Goal: Information Seeking & Learning: Learn about a topic

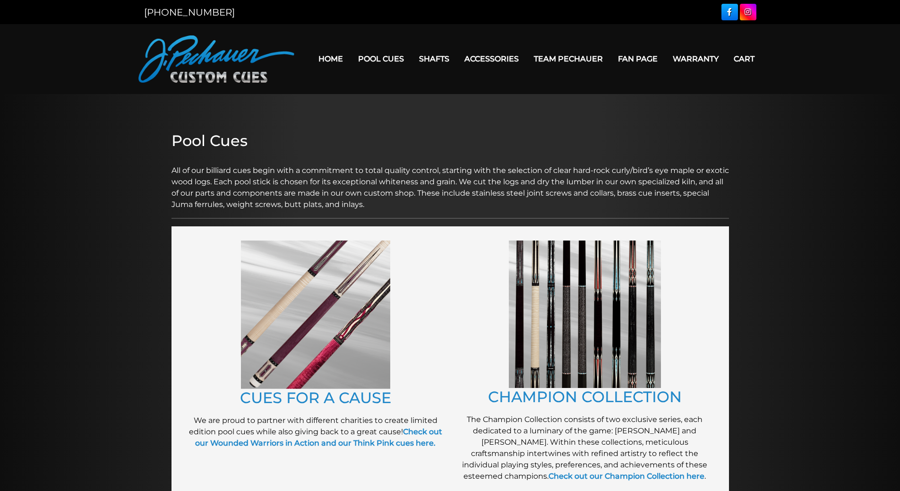
click at [636, 59] on link "Fan Page" at bounding box center [637, 59] width 55 height 24
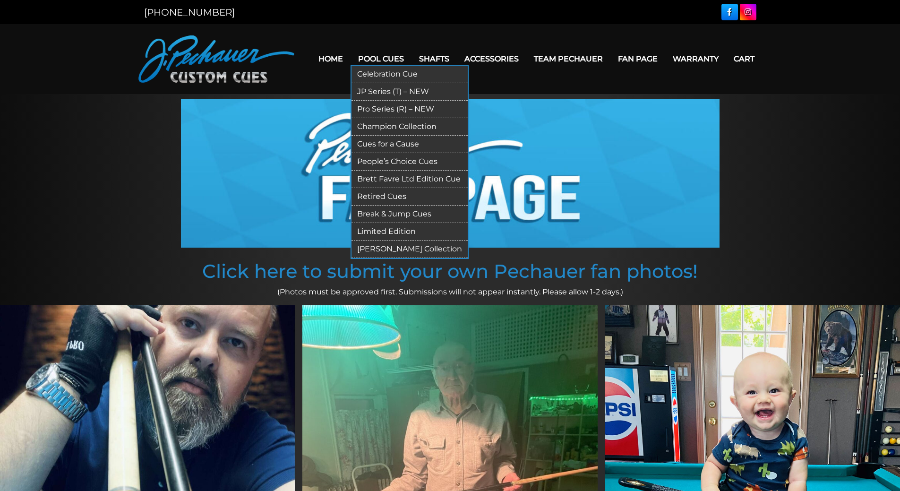
click at [405, 195] on link "Retired Cues" at bounding box center [409, 196] width 116 height 17
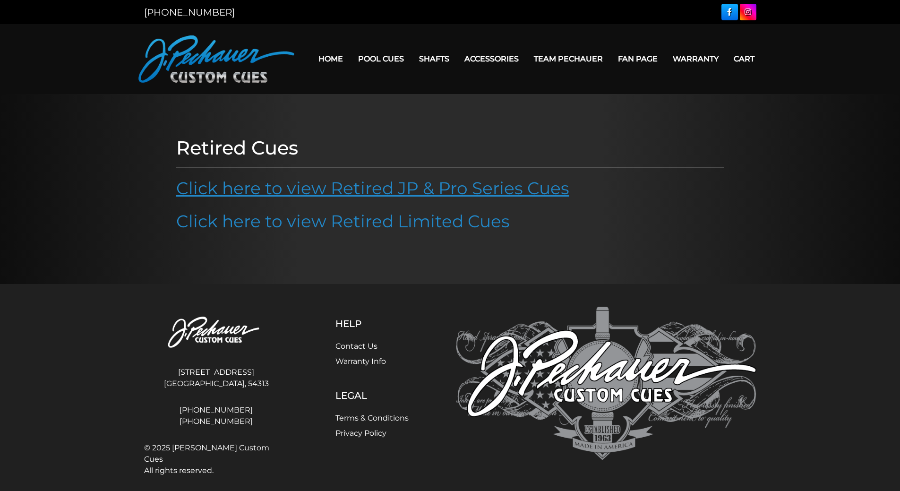
click at [384, 187] on link "Click here to view Retired JP & Pro Series Cues" at bounding box center [372, 188] width 393 height 21
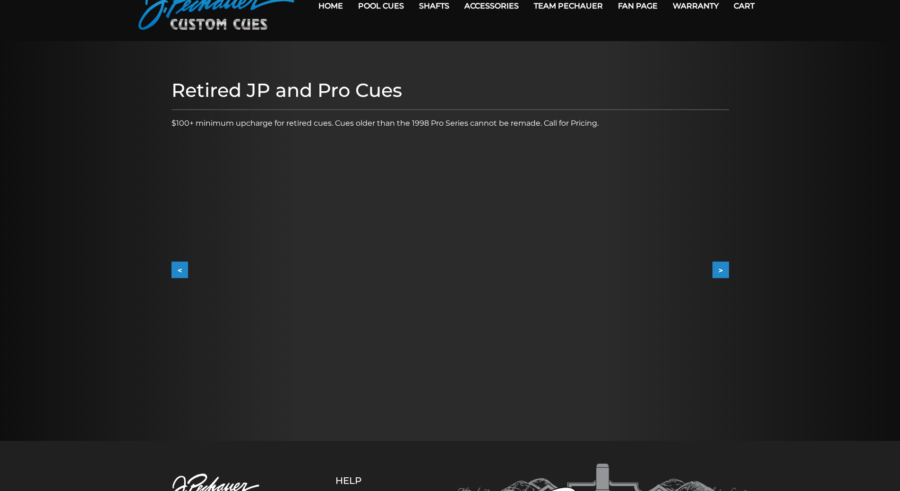
scroll to position [52, 0]
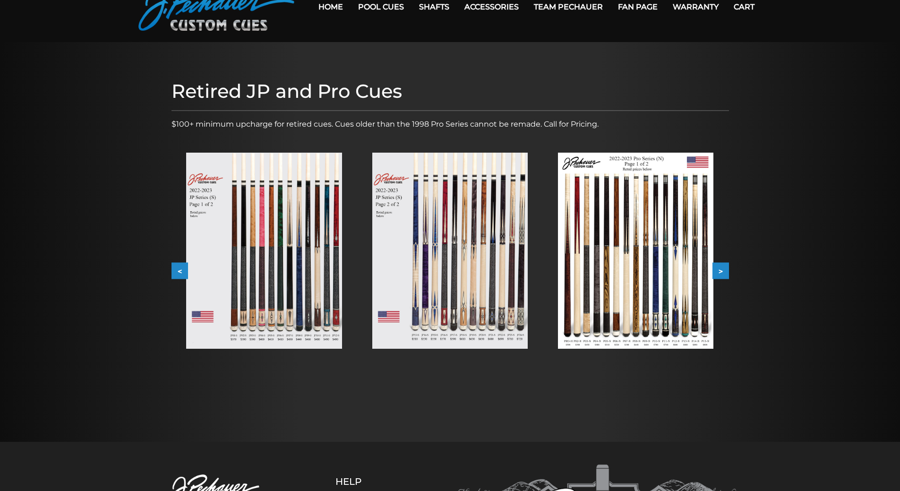
click at [725, 272] on button ">" at bounding box center [720, 271] width 17 height 17
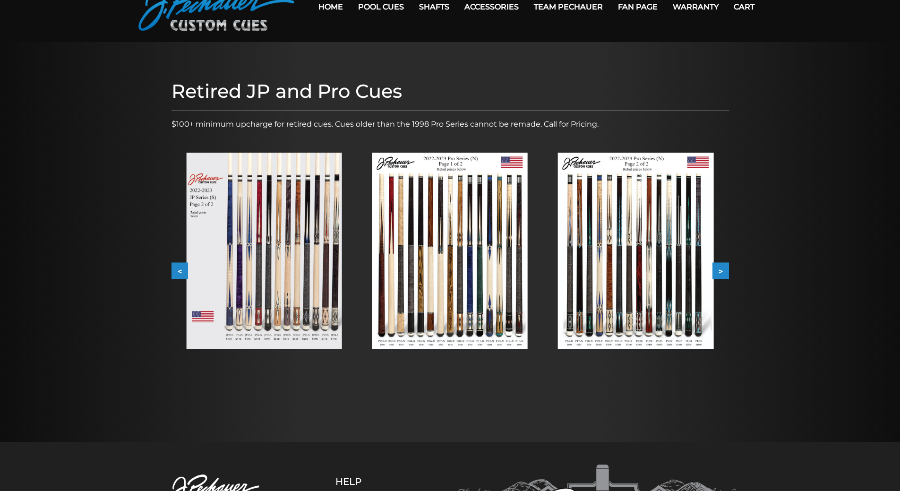
click at [719, 272] on button ">" at bounding box center [720, 271] width 17 height 17
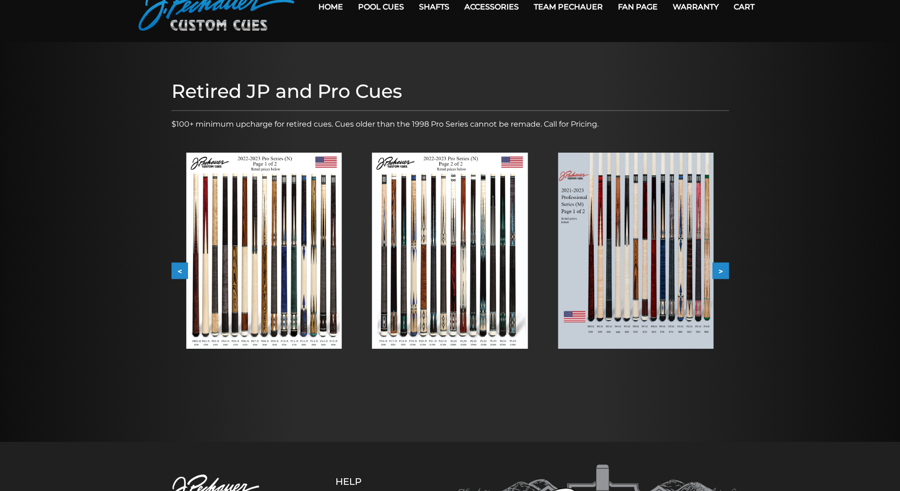
click at [719, 272] on button ">" at bounding box center [720, 271] width 17 height 17
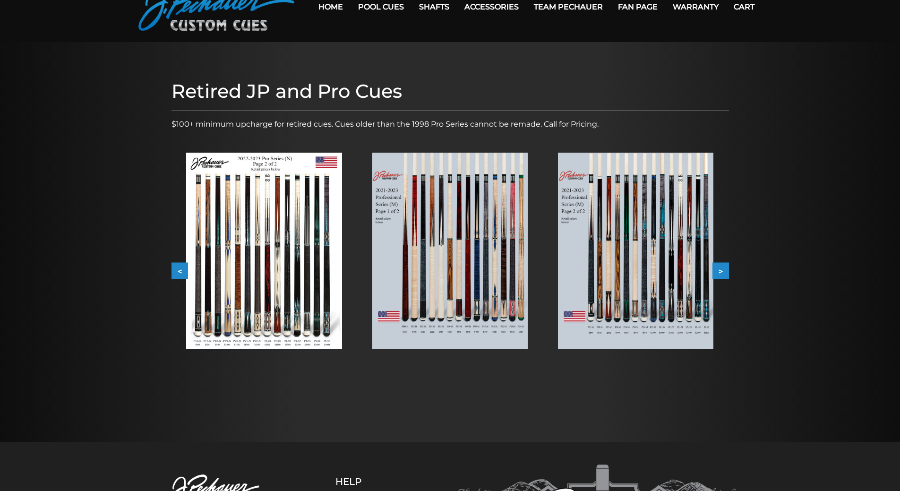
click at [722, 271] on button ">" at bounding box center [720, 271] width 17 height 17
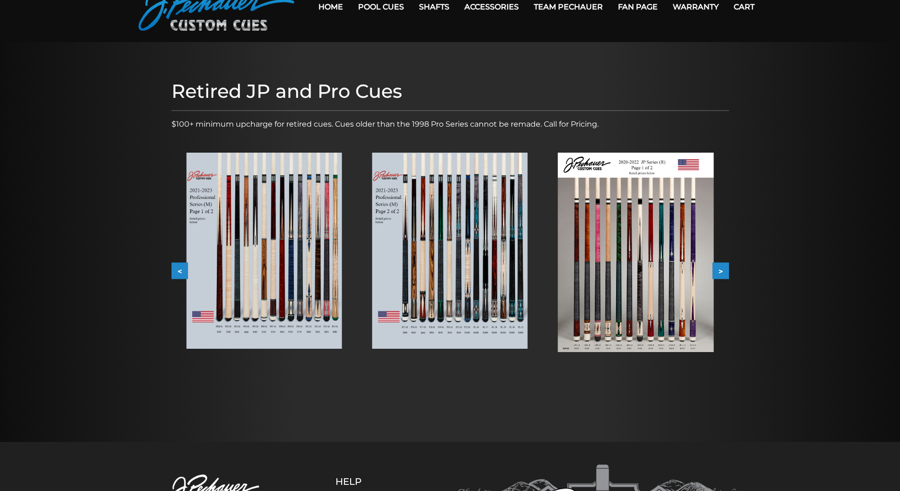
click at [722, 271] on button ">" at bounding box center [720, 271] width 17 height 17
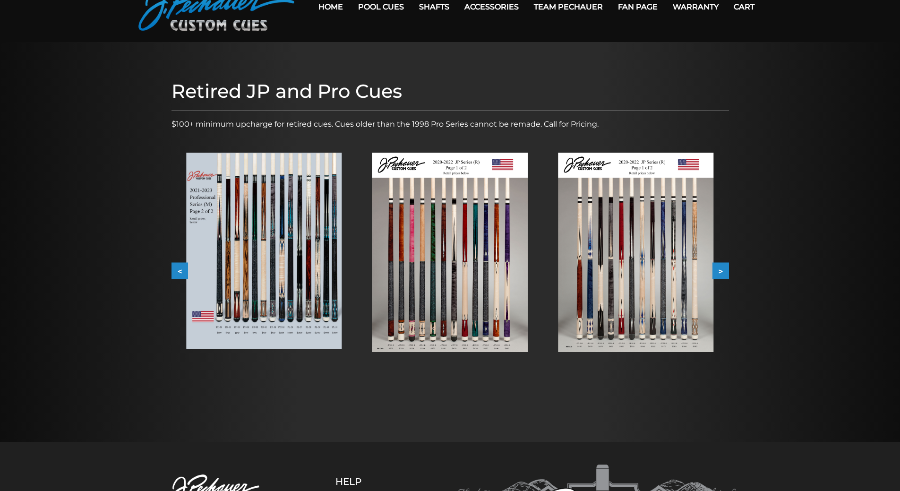
click at [722, 271] on button ">" at bounding box center [720, 271] width 17 height 17
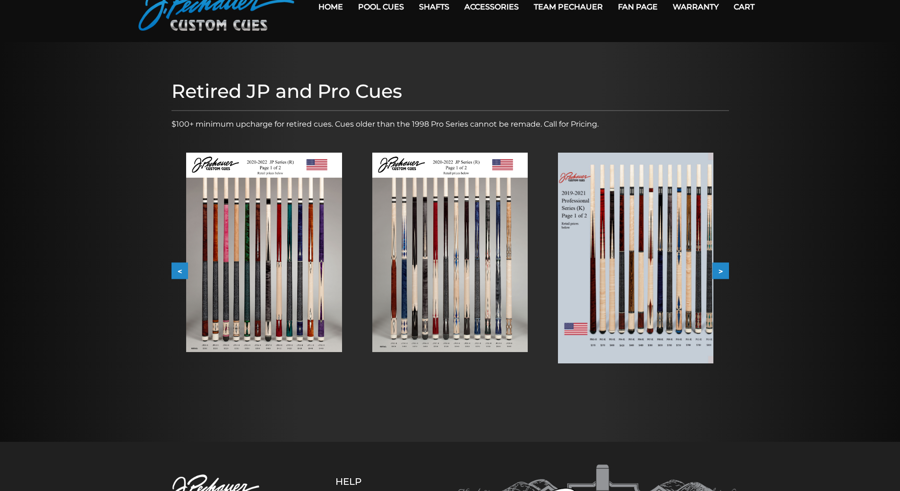
click at [722, 271] on button ">" at bounding box center [720, 271] width 17 height 17
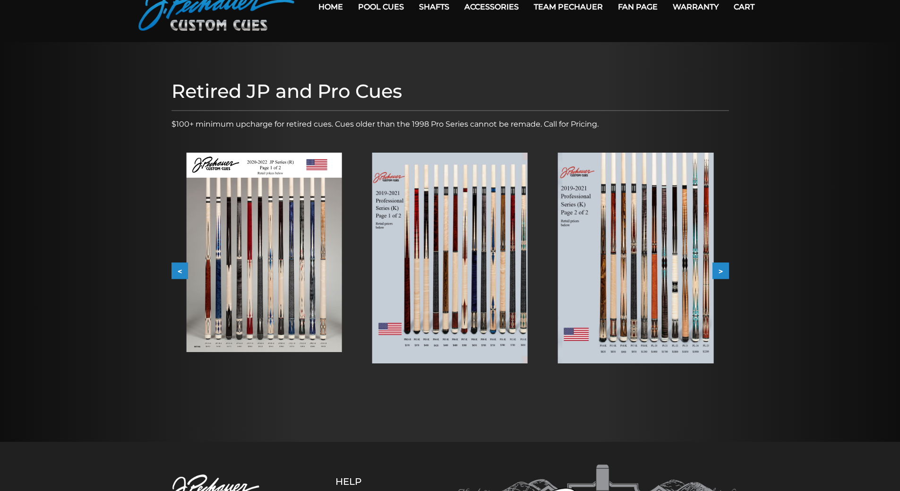
click at [722, 271] on button ">" at bounding box center [720, 271] width 17 height 17
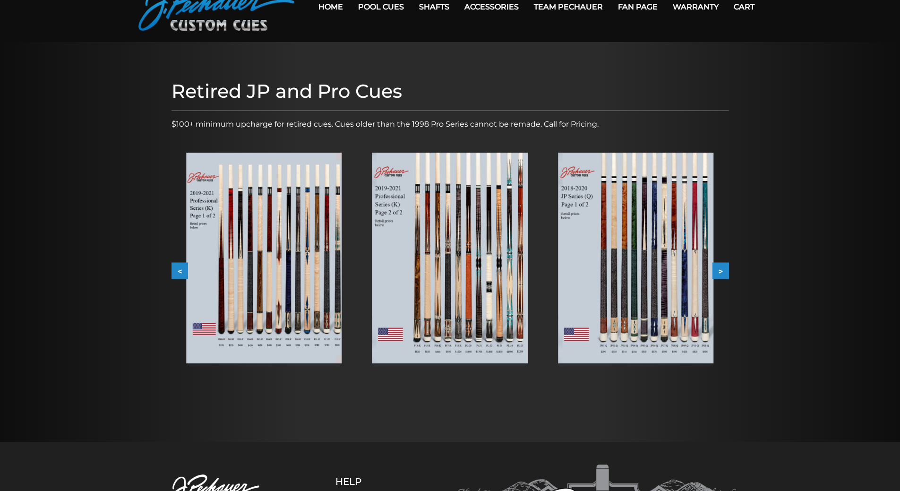
click at [722, 271] on button ">" at bounding box center [720, 271] width 17 height 17
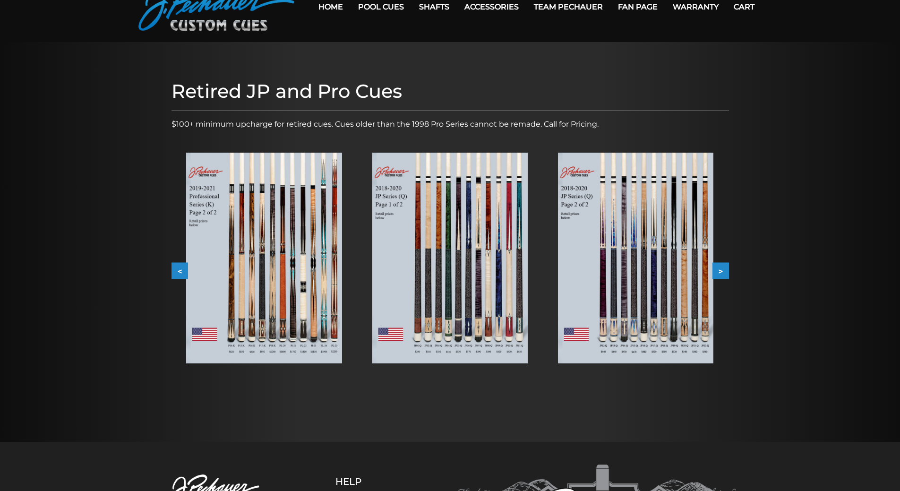
click at [722, 271] on button ">" at bounding box center [720, 271] width 17 height 17
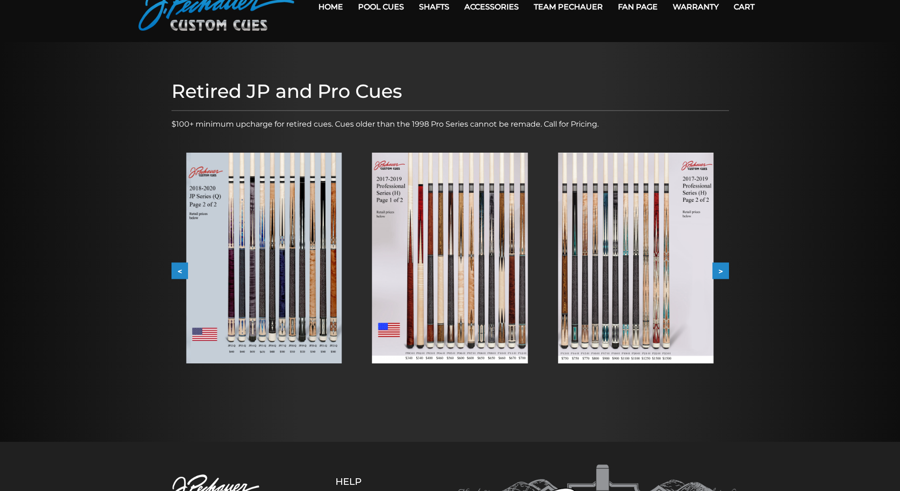
click at [722, 271] on button ">" at bounding box center [720, 271] width 17 height 17
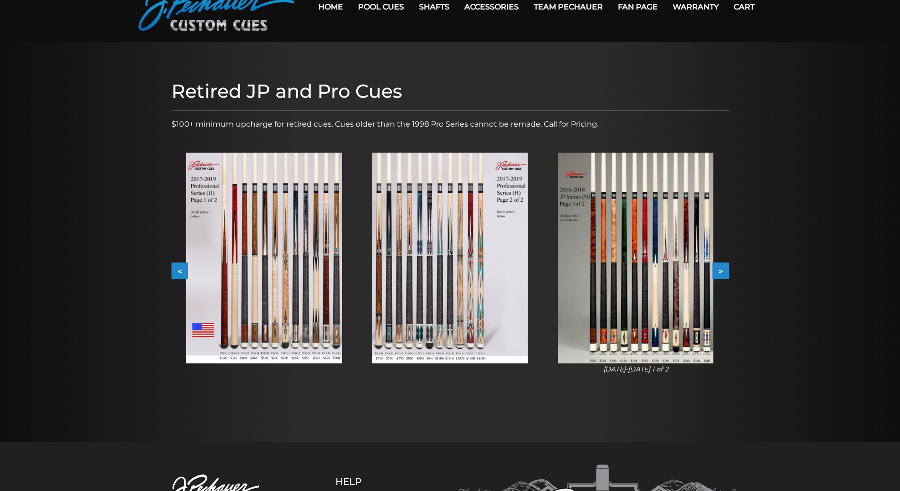
click at [722, 271] on button ">" at bounding box center [720, 271] width 17 height 17
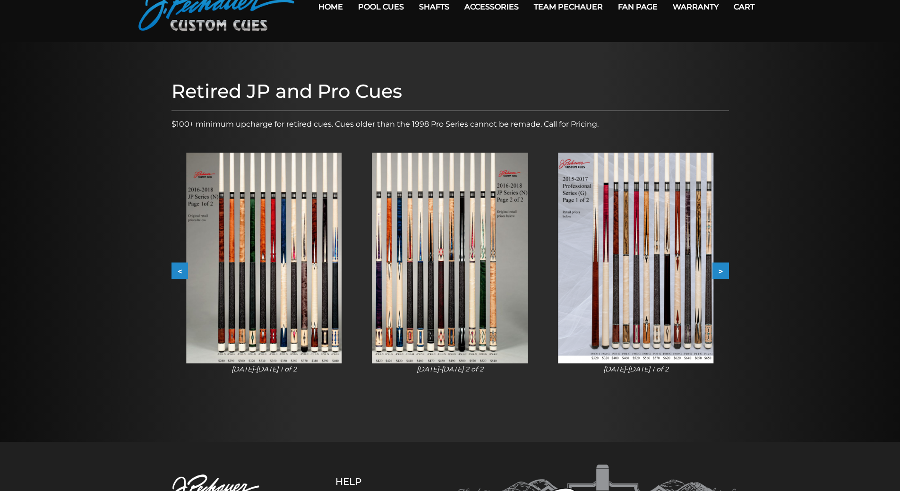
click at [722, 271] on button ">" at bounding box center [720, 271] width 17 height 17
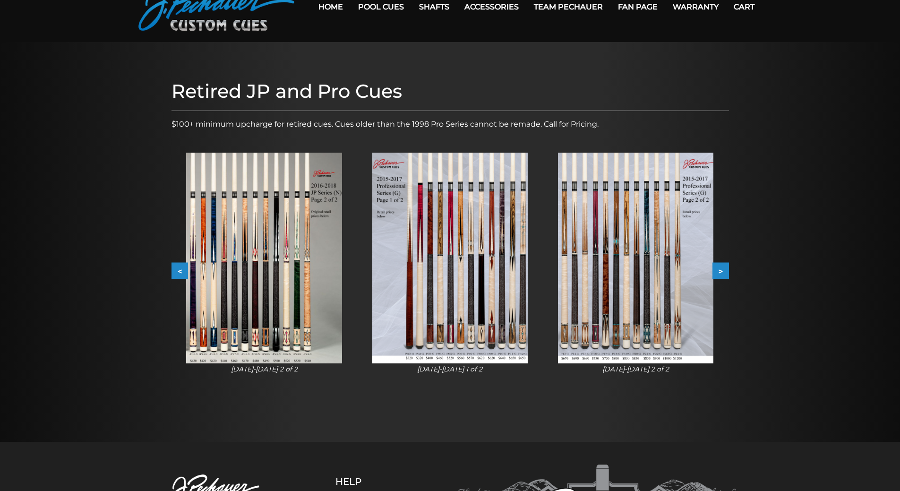
click at [722, 271] on button ">" at bounding box center [720, 271] width 17 height 17
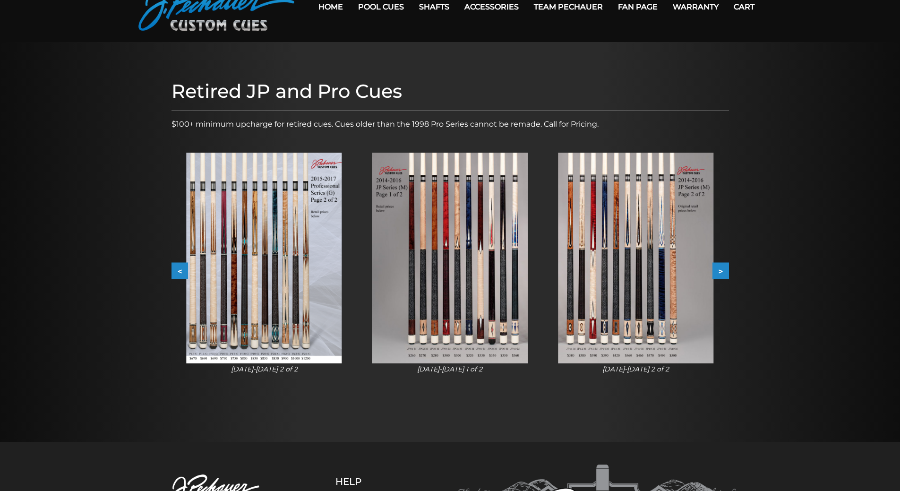
click at [722, 271] on button ">" at bounding box center [720, 271] width 17 height 17
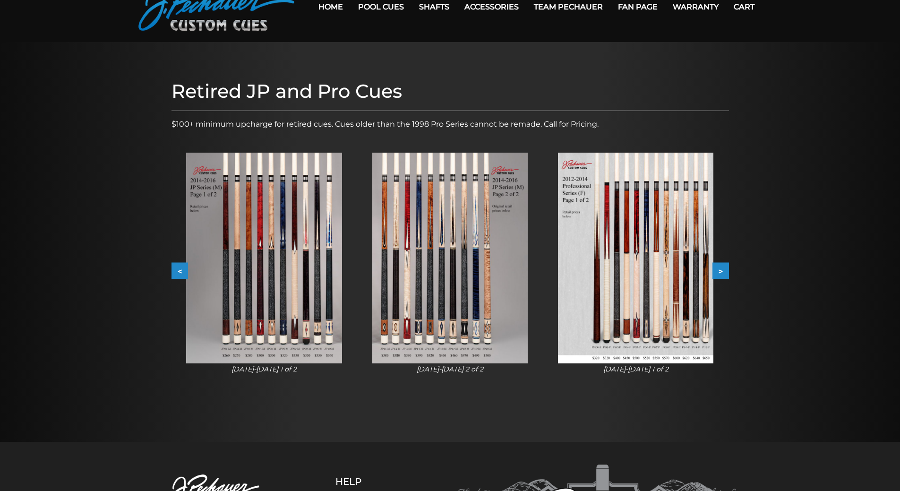
click at [722, 271] on button ">" at bounding box center [720, 271] width 17 height 17
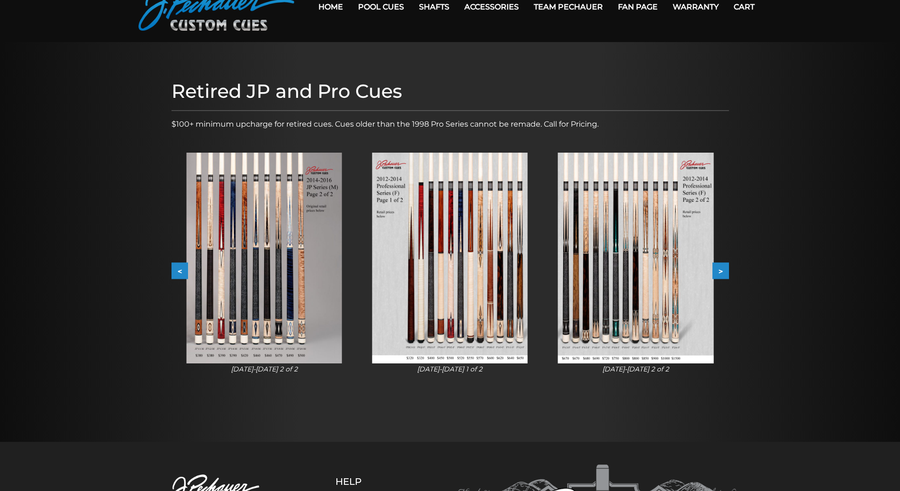
click at [722, 271] on button ">" at bounding box center [720, 271] width 17 height 17
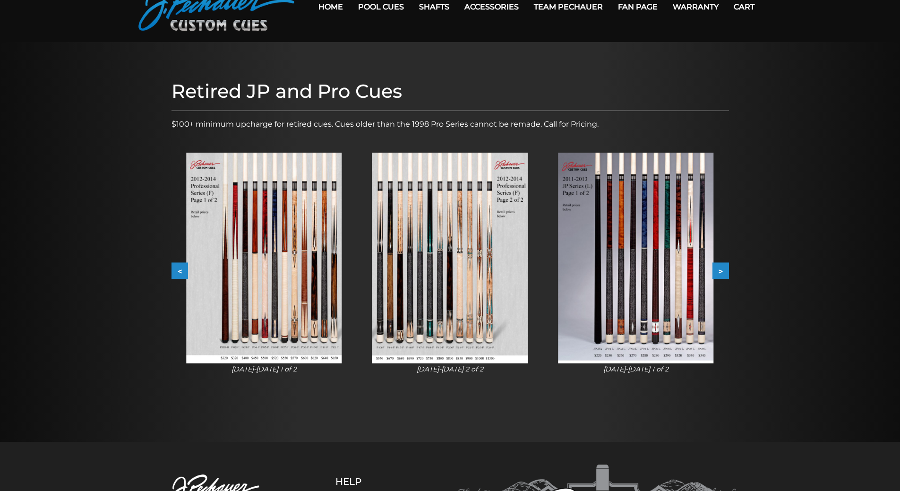
click at [722, 271] on button ">" at bounding box center [720, 271] width 17 height 17
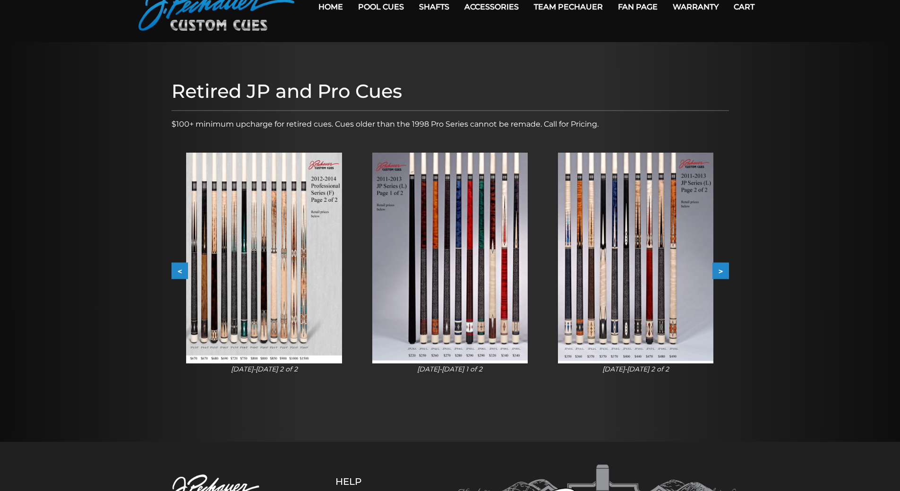
click at [722, 271] on button ">" at bounding box center [720, 271] width 17 height 17
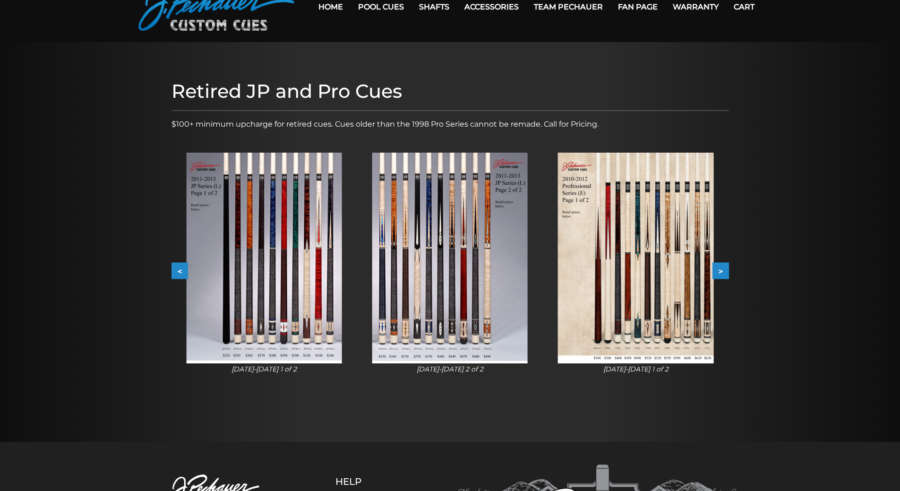
click at [722, 271] on button ">" at bounding box center [720, 271] width 17 height 17
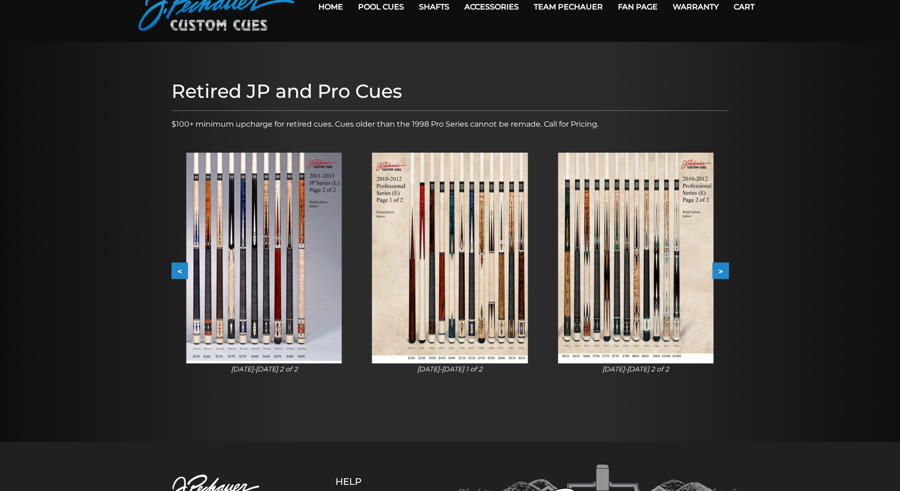
click at [722, 271] on button ">" at bounding box center [720, 271] width 17 height 17
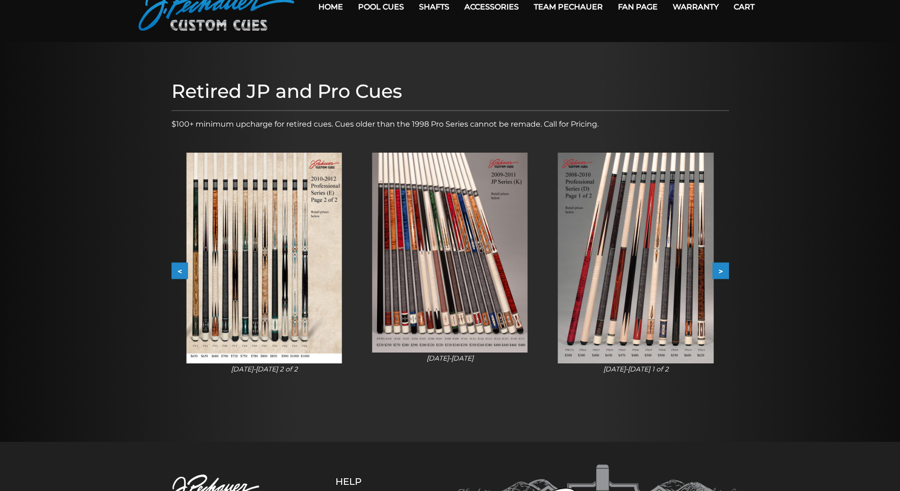
click at [722, 271] on button ">" at bounding box center [720, 271] width 17 height 17
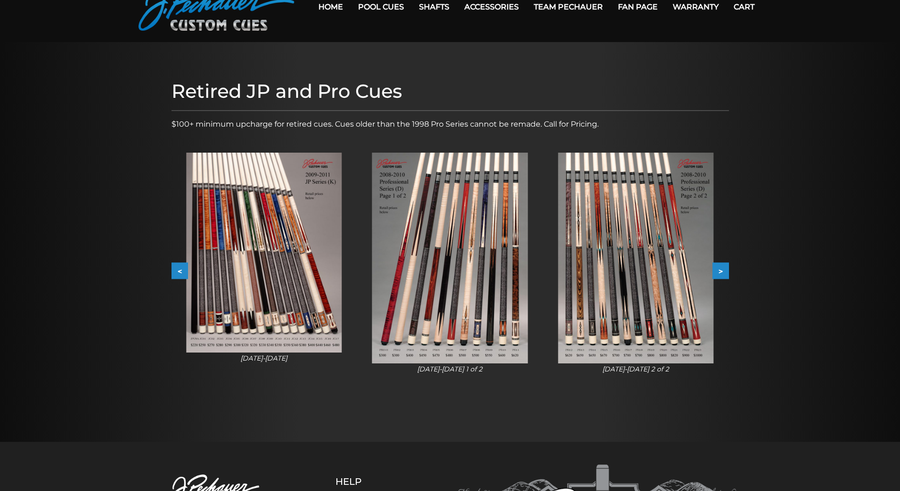
click at [718, 267] on button ">" at bounding box center [720, 271] width 17 height 17
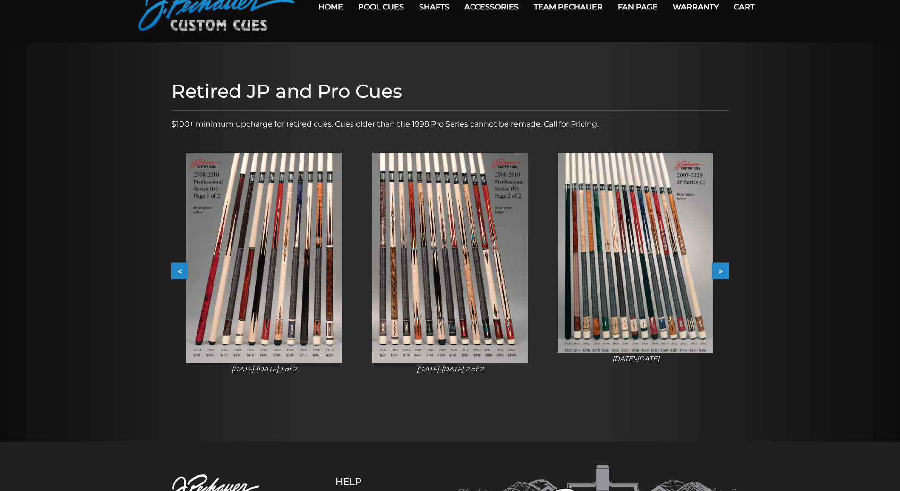
click at [718, 267] on button ">" at bounding box center [720, 271] width 17 height 17
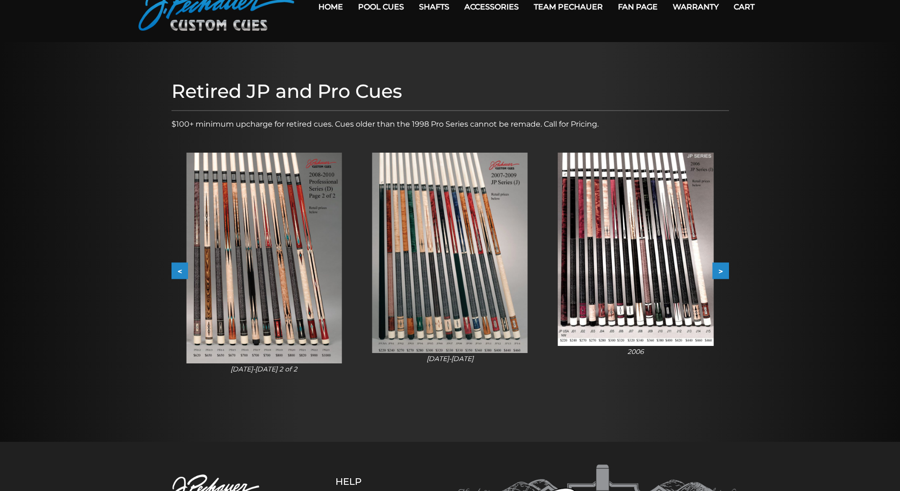
click at [718, 267] on button ">" at bounding box center [720, 271] width 17 height 17
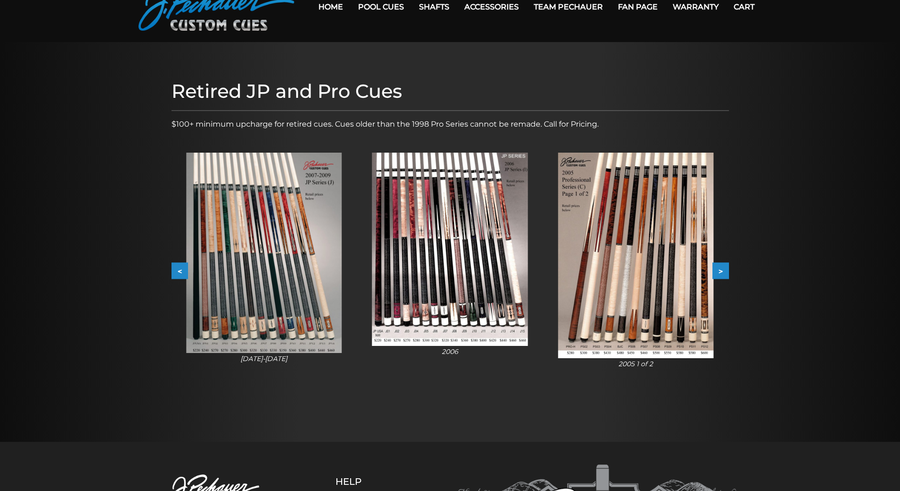
click at [718, 267] on button ">" at bounding box center [720, 271] width 17 height 17
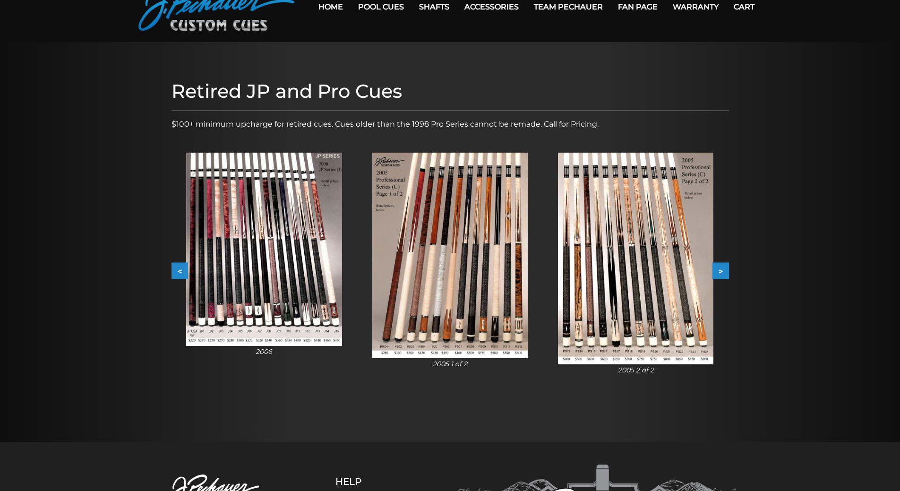
click at [718, 267] on button ">" at bounding box center [720, 271] width 17 height 17
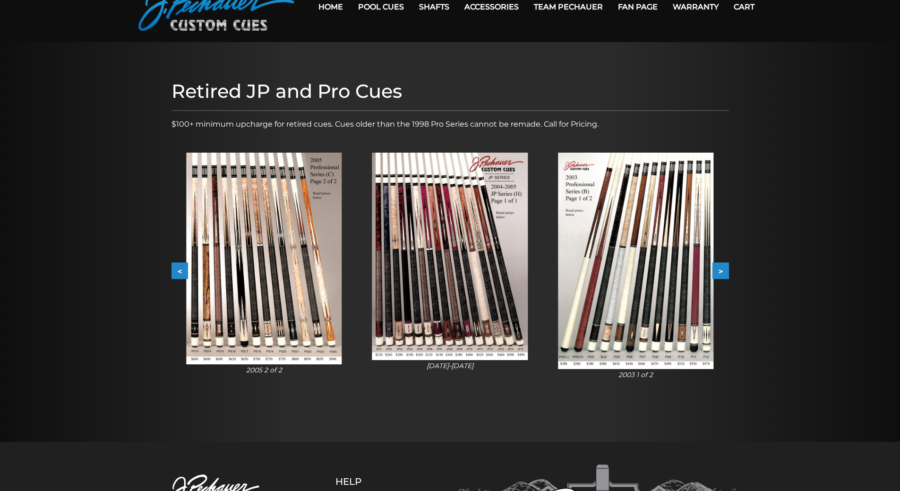
click at [718, 267] on button ">" at bounding box center [720, 271] width 17 height 17
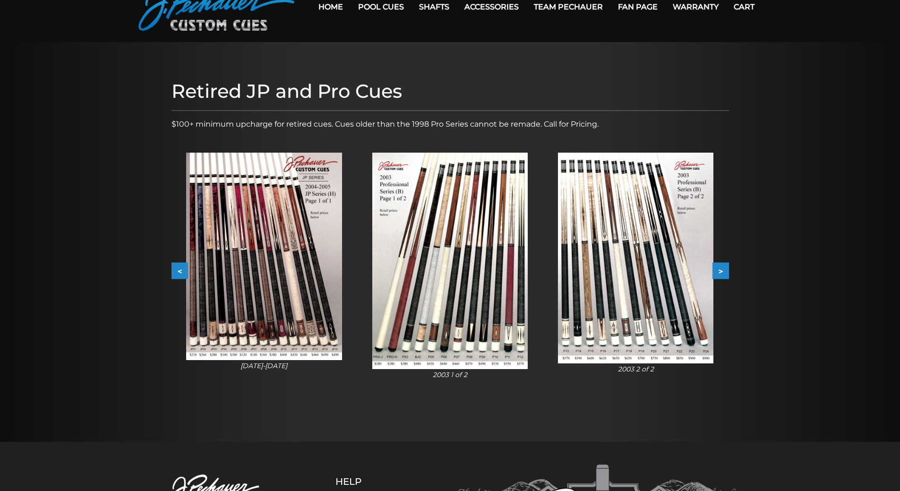
click at [718, 267] on button ">" at bounding box center [720, 271] width 17 height 17
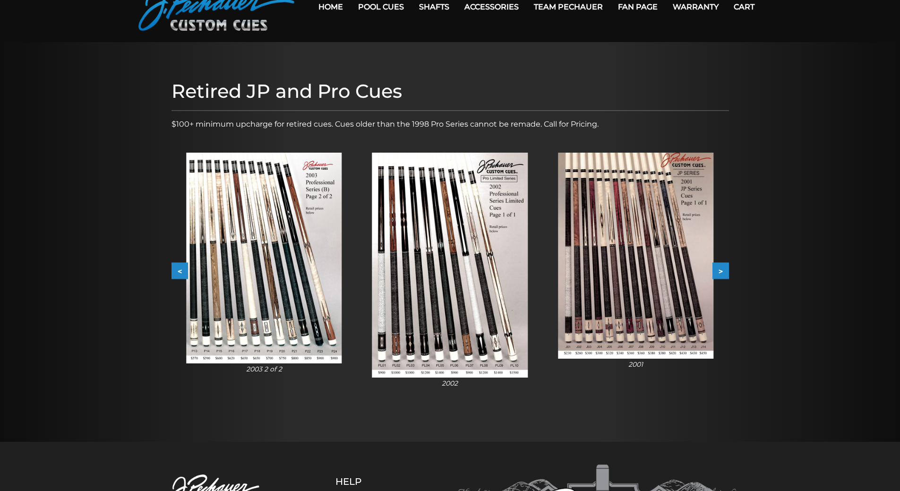
click at [718, 267] on button ">" at bounding box center [720, 271] width 17 height 17
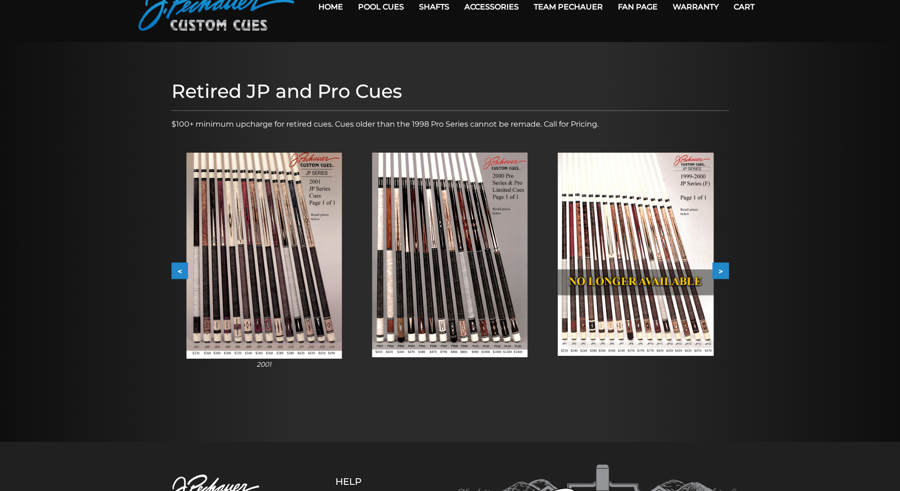
click at [718, 267] on button ">" at bounding box center [720, 271] width 17 height 17
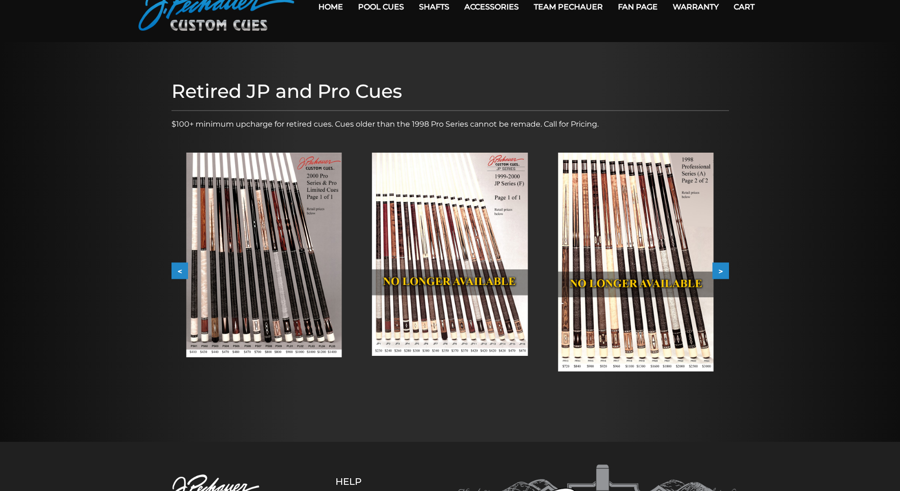
click at [718, 267] on button ">" at bounding box center [720, 271] width 17 height 17
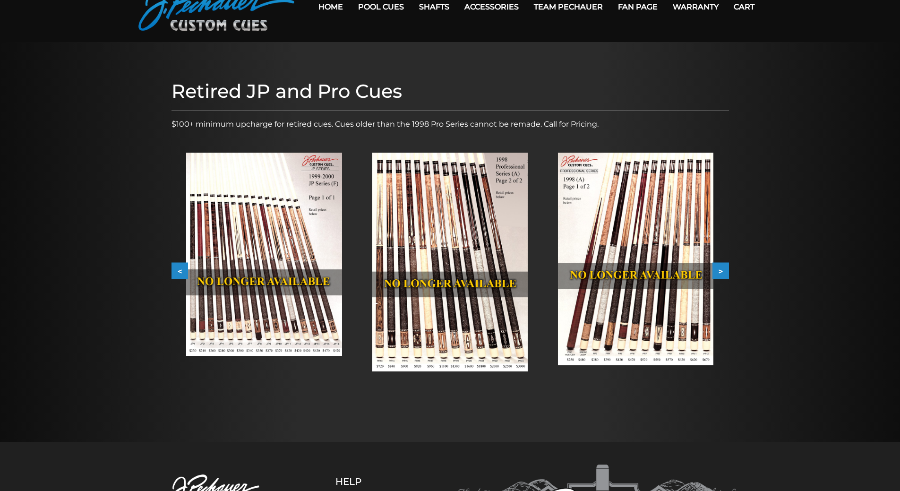
click at [718, 267] on button ">" at bounding box center [720, 271] width 17 height 17
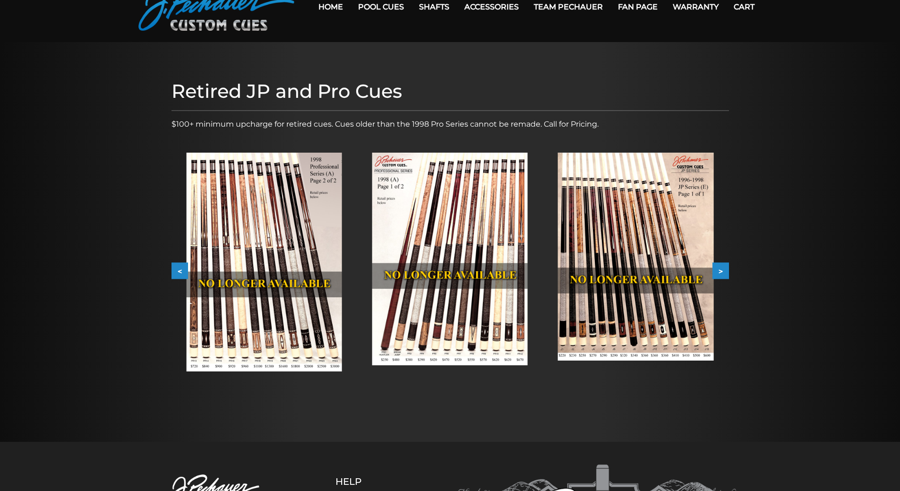
click at [718, 267] on button ">" at bounding box center [720, 271] width 17 height 17
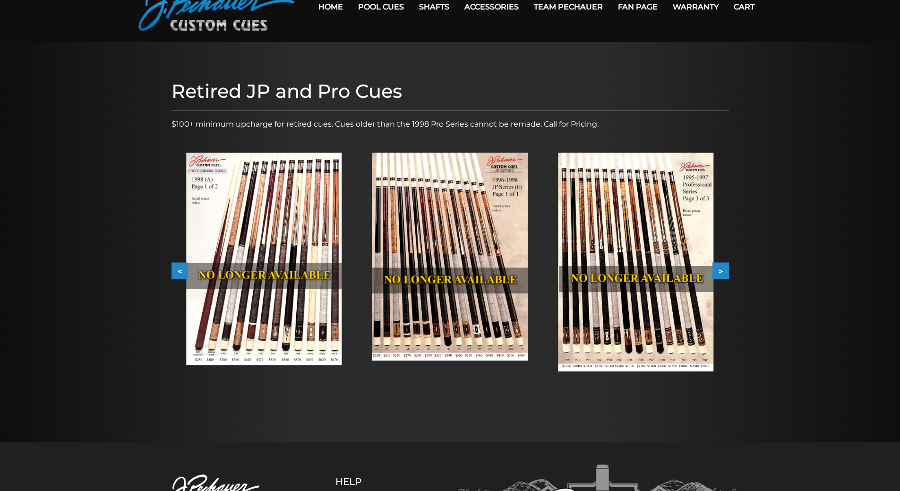
click at [718, 267] on button ">" at bounding box center [720, 271] width 17 height 17
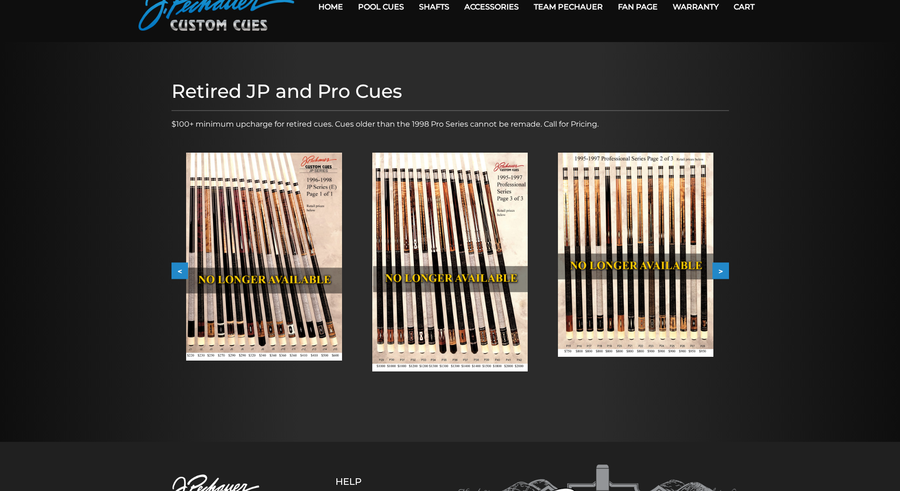
click at [718, 267] on button ">" at bounding box center [720, 271] width 17 height 17
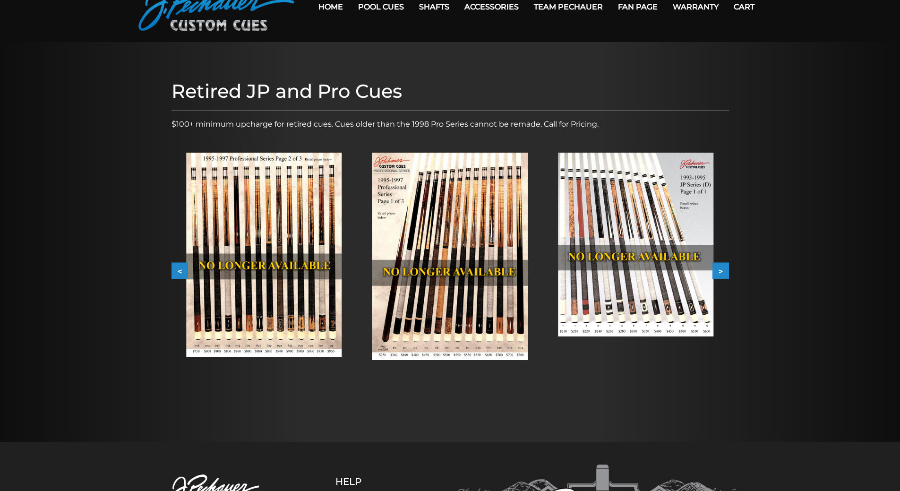
click at [718, 267] on button ">" at bounding box center [720, 271] width 17 height 17
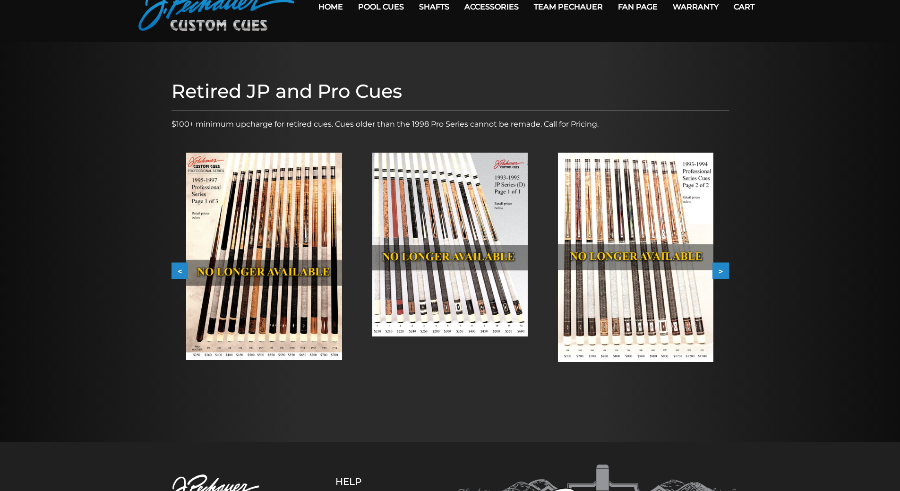
click at [718, 267] on button ">" at bounding box center [720, 271] width 17 height 17
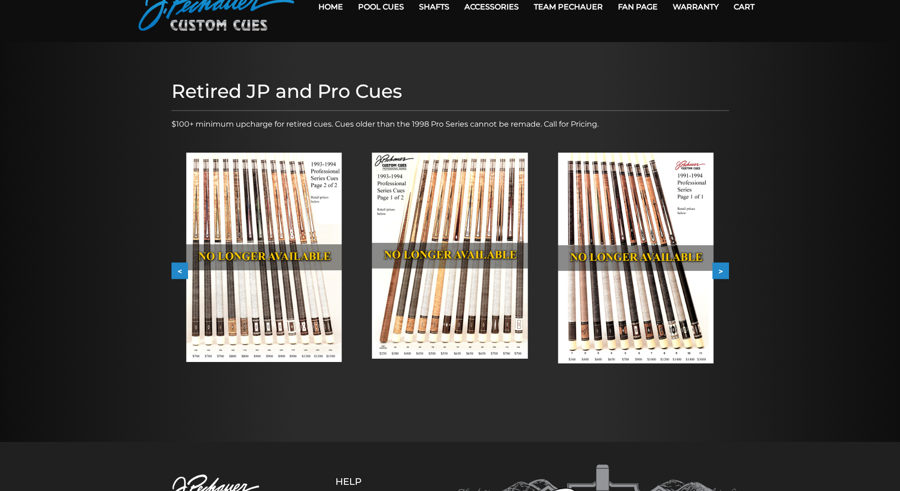
click at [718, 267] on button ">" at bounding box center [720, 271] width 17 height 17
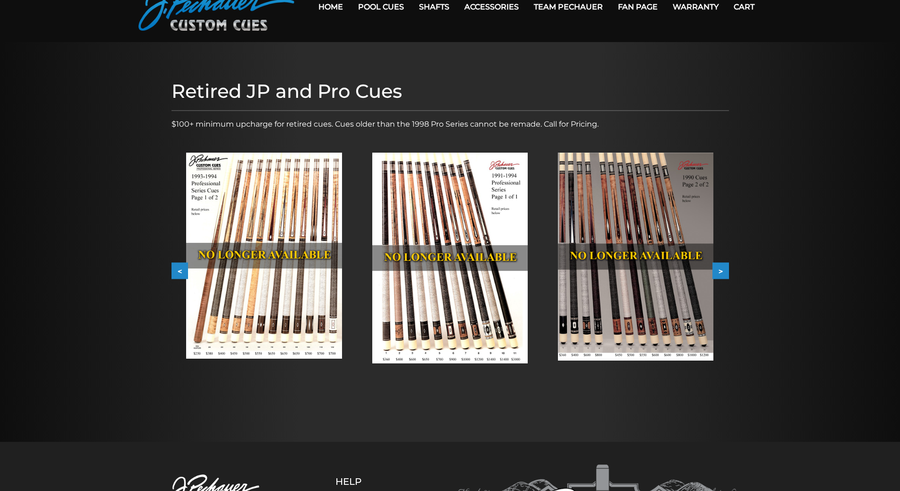
click at [718, 267] on button ">" at bounding box center [720, 271] width 17 height 17
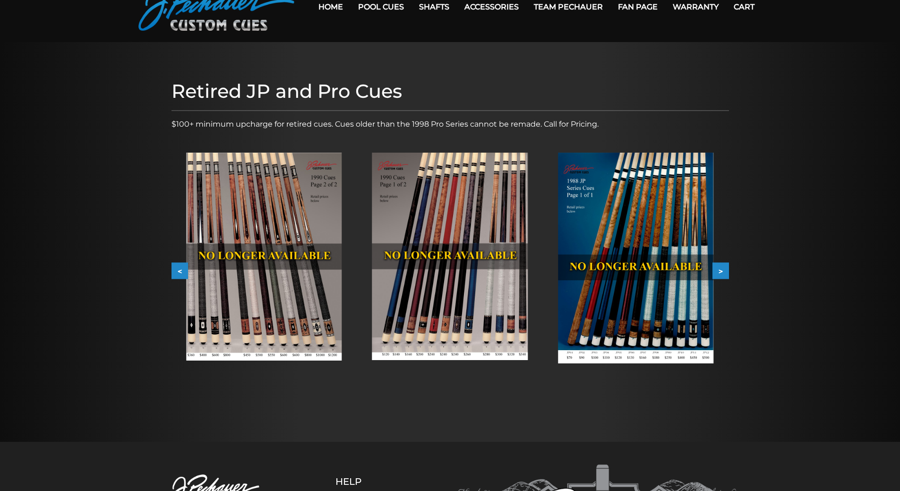
click at [718, 267] on button ">" at bounding box center [720, 271] width 17 height 17
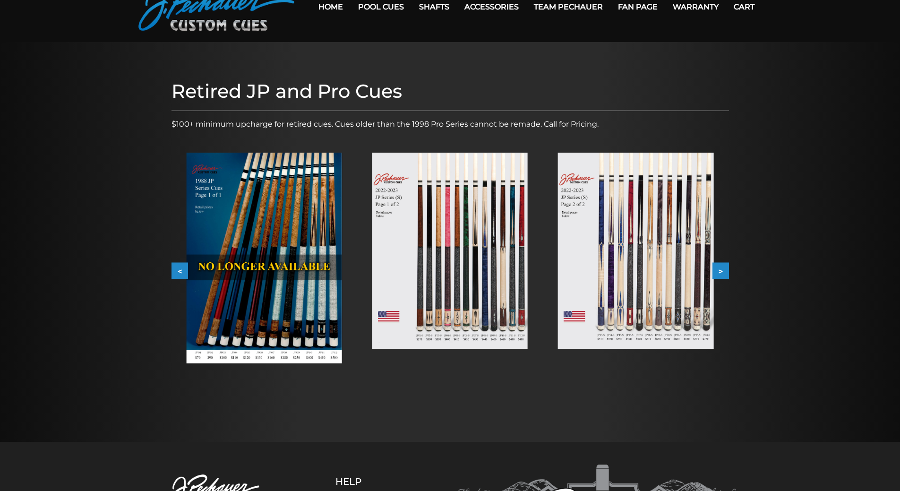
click at [718, 267] on button ">" at bounding box center [720, 271] width 17 height 17
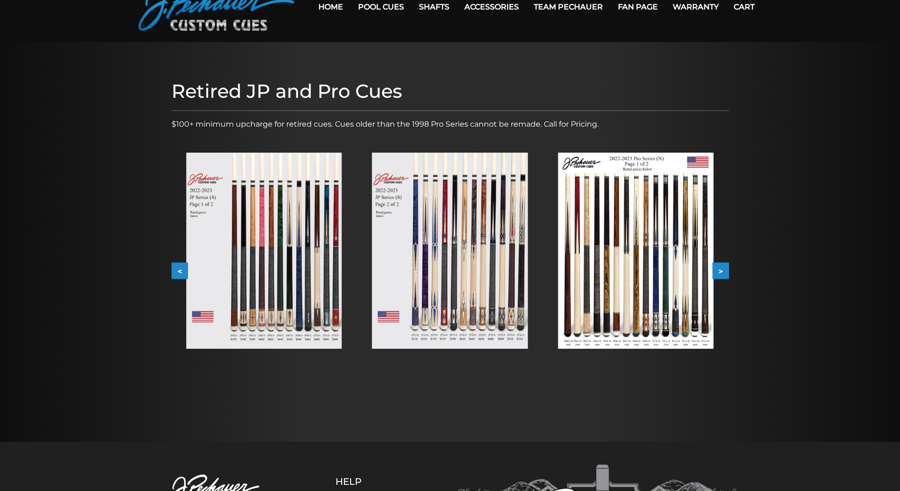
click at [718, 267] on button ">" at bounding box center [720, 271] width 17 height 17
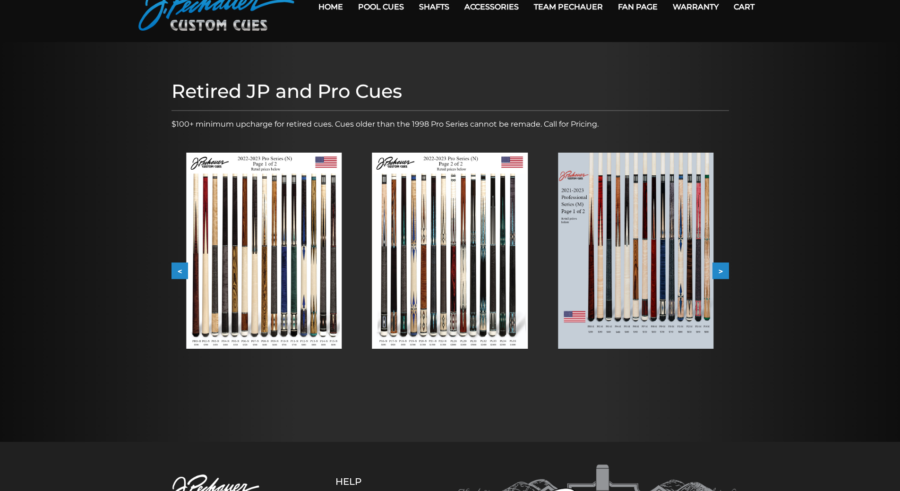
click at [178, 272] on button "<" at bounding box center [179, 271] width 17 height 17
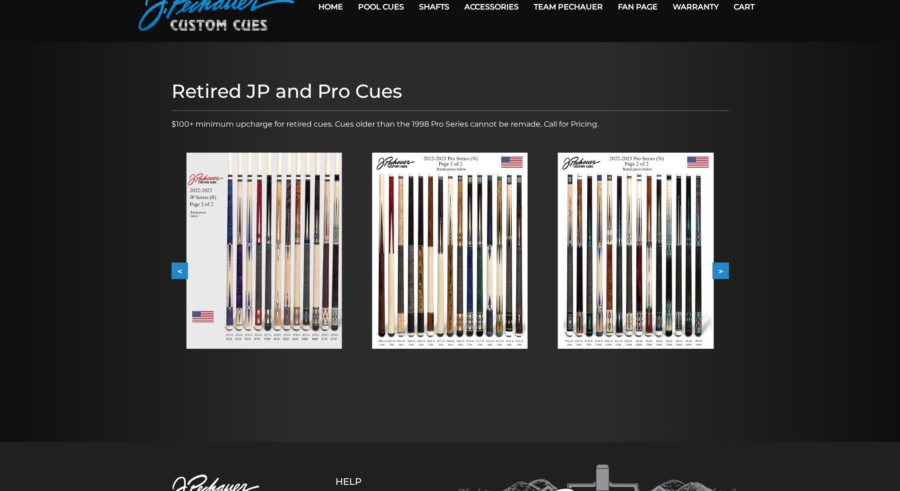
click at [178, 272] on button "<" at bounding box center [179, 271] width 17 height 17
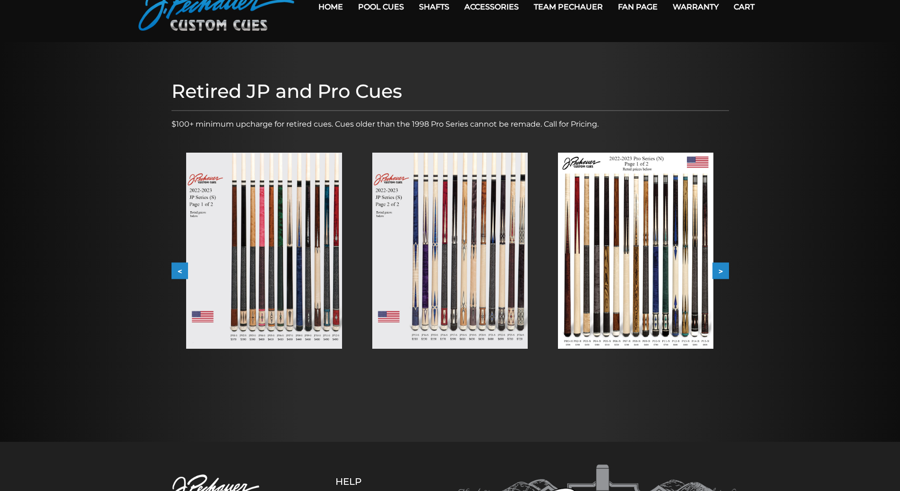
click at [178, 272] on button "<" at bounding box center [179, 271] width 17 height 17
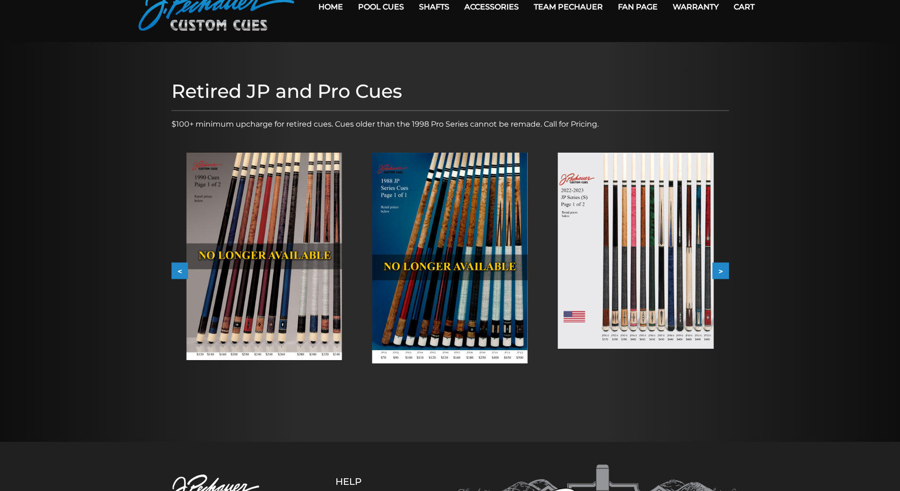
click at [178, 272] on button "<" at bounding box center [179, 271] width 17 height 17
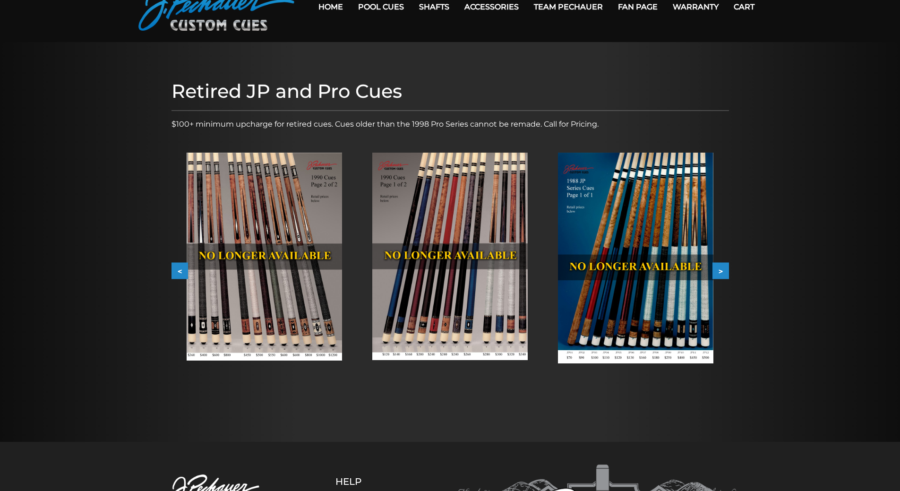
click at [178, 272] on button "<" at bounding box center [179, 271] width 17 height 17
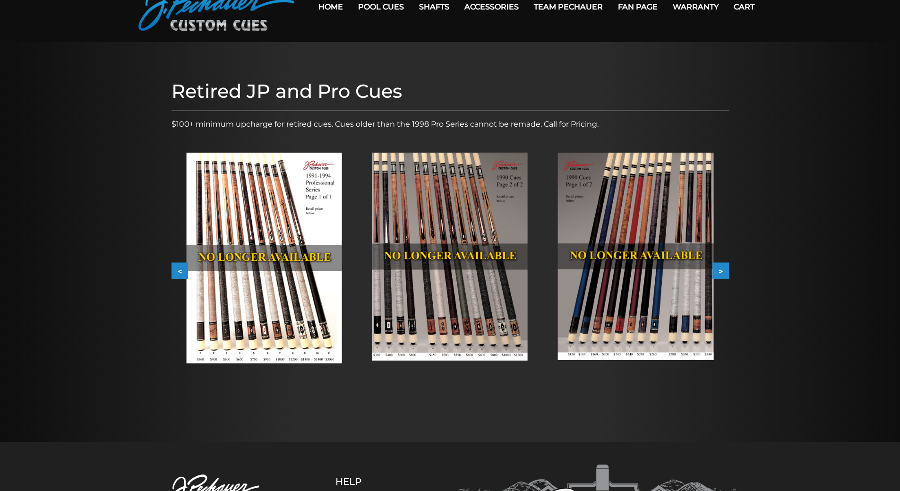
click at [178, 272] on button "<" at bounding box center [179, 271] width 17 height 17
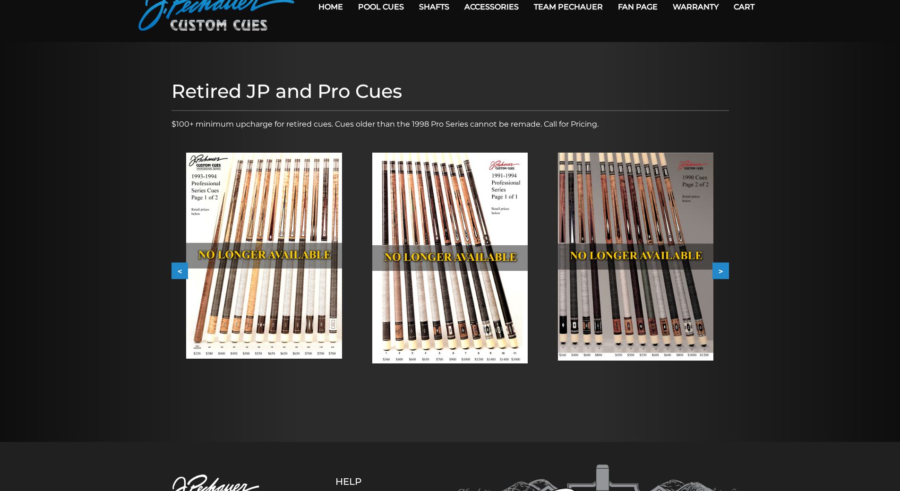
click at [711, 269] on img at bounding box center [635, 257] width 155 height 208
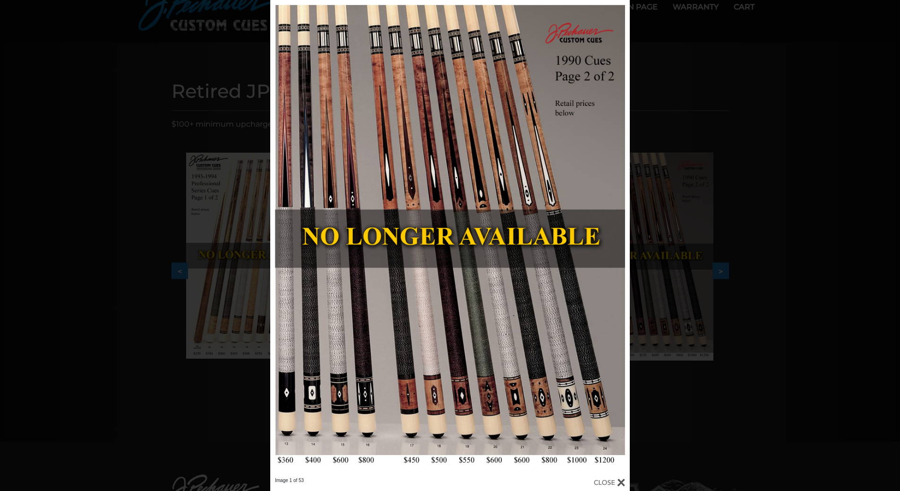
click at [730, 114] on div "Image 1 of 53" at bounding box center [450, 245] width 900 height 491
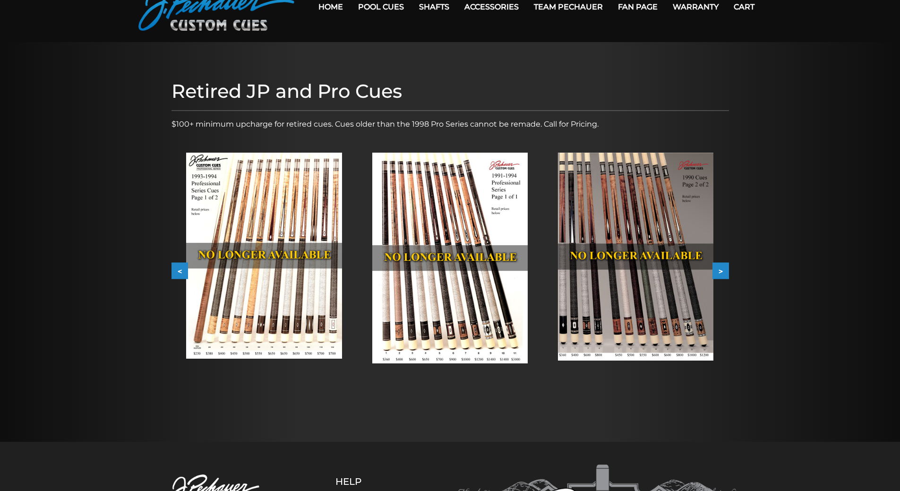
click at [721, 269] on button ">" at bounding box center [720, 271] width 17 height 17
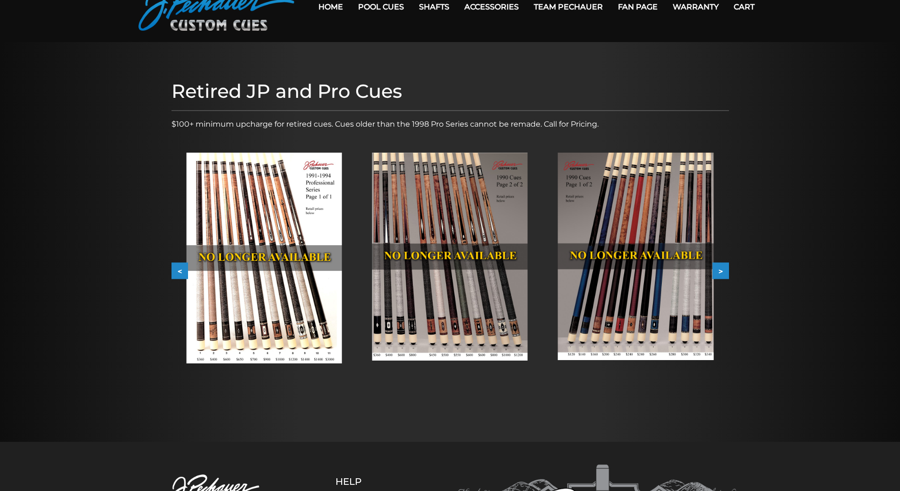
click at [637, 252] on img at bounding box center [635, 257] width 155 height 208
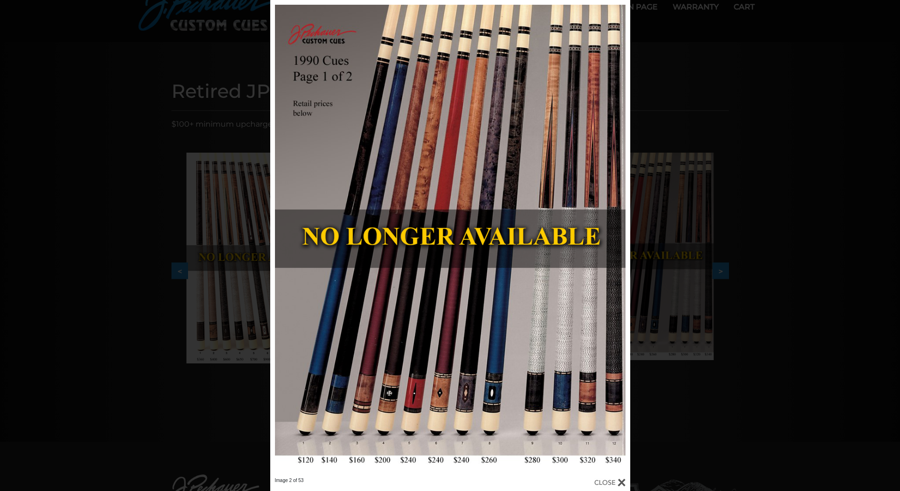
click at [769, 119] on div "Image 2 of 53" at bounding box center [450, 245] width 900 height 491
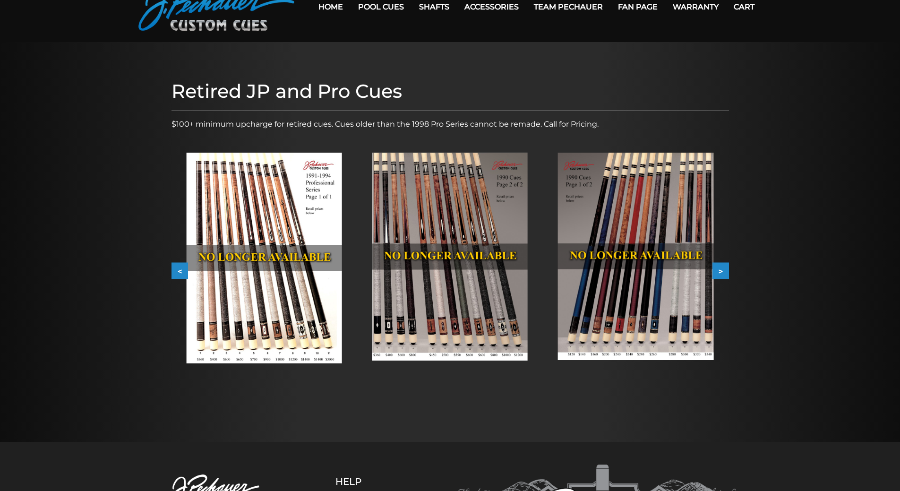
click at [423, 268] on img at bounding box center [449, 257] width 155 height 208
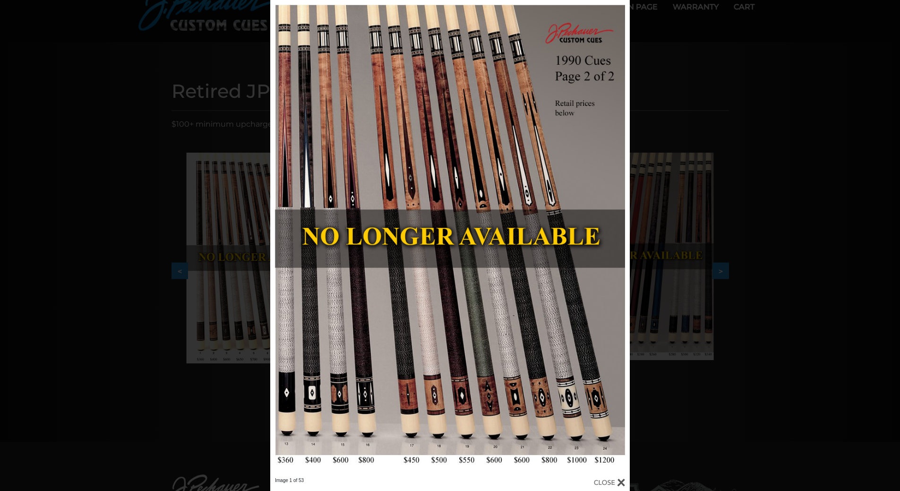
click at [205, 412] on div "Image 1 of 53" at bounding box center [450, 245] width 900 height 491
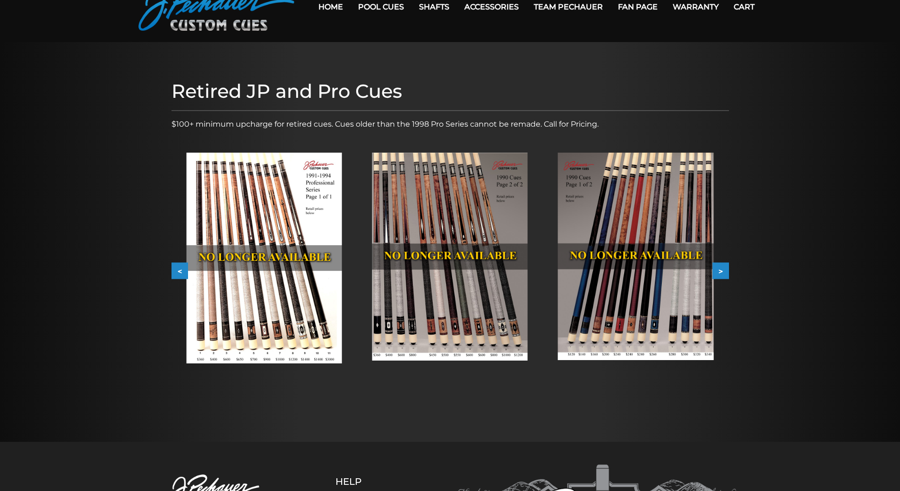
click at [182, 271] on button "<" at bounding box center [179, 271] width 17 height 17
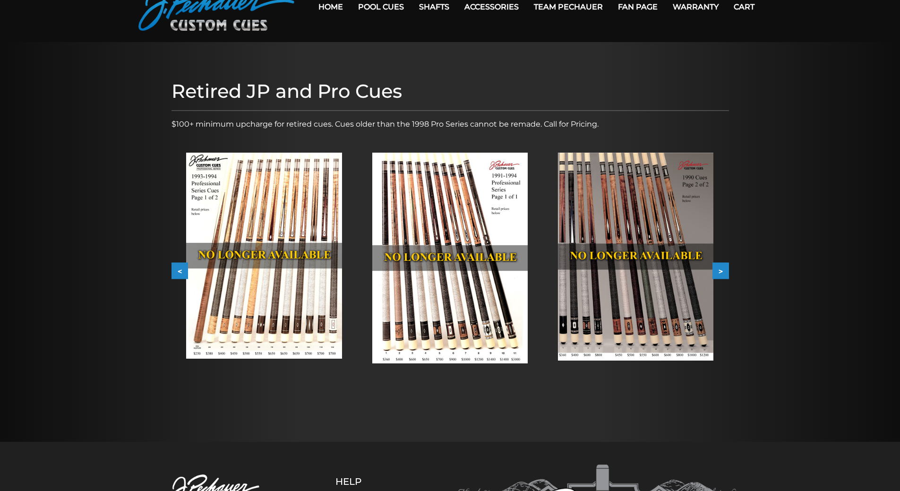
click at [182, 271] on button "<" at bounding box center [179, 271] width 17 height 17
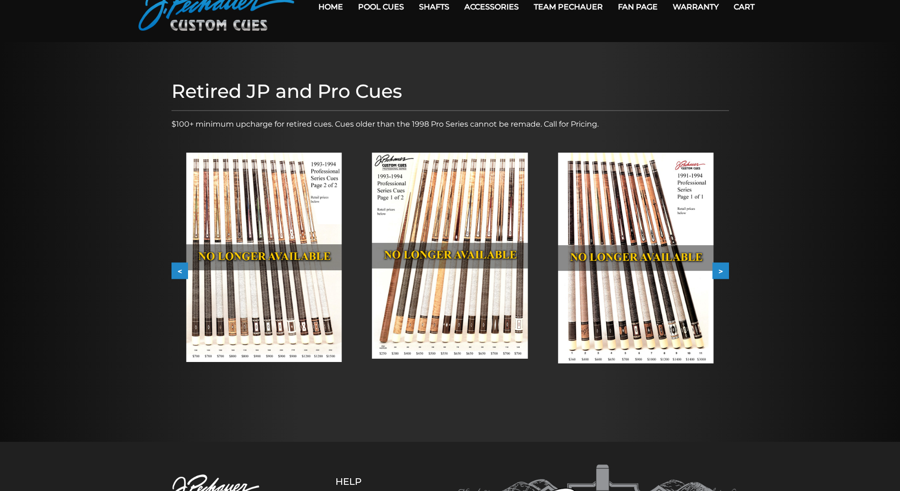
click at [182, 271] on button "<" at bounding box center [179, 271] width 17 height 17
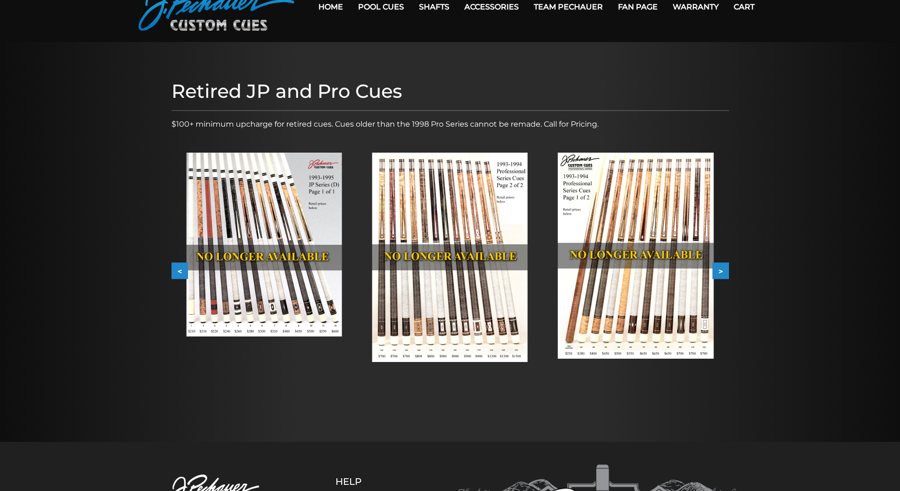
click at [182, 271] on button "<" at bounding box center [179, 271] width 17 height 17
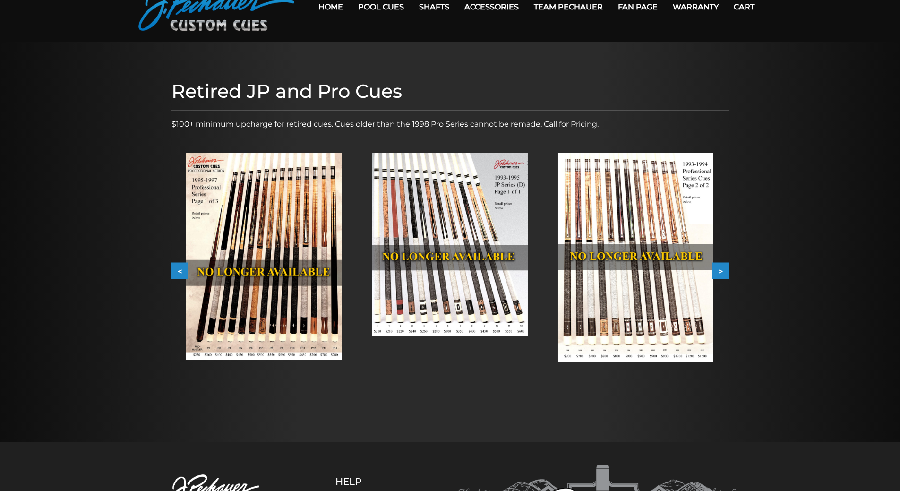
click at [181, 271] on button "<" at bounding box center [179, 271] width 17 height 17
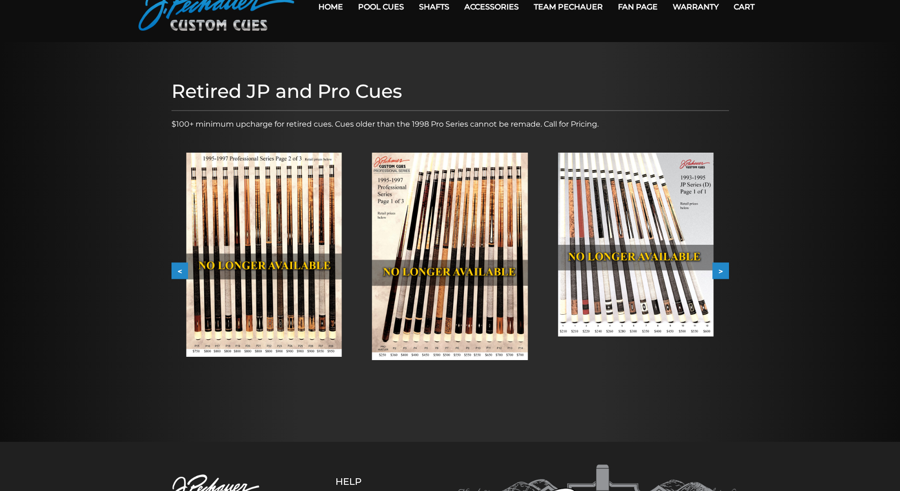
click at [181, 271] on button "<" at bounding box center [179, 271] width 17 height 17
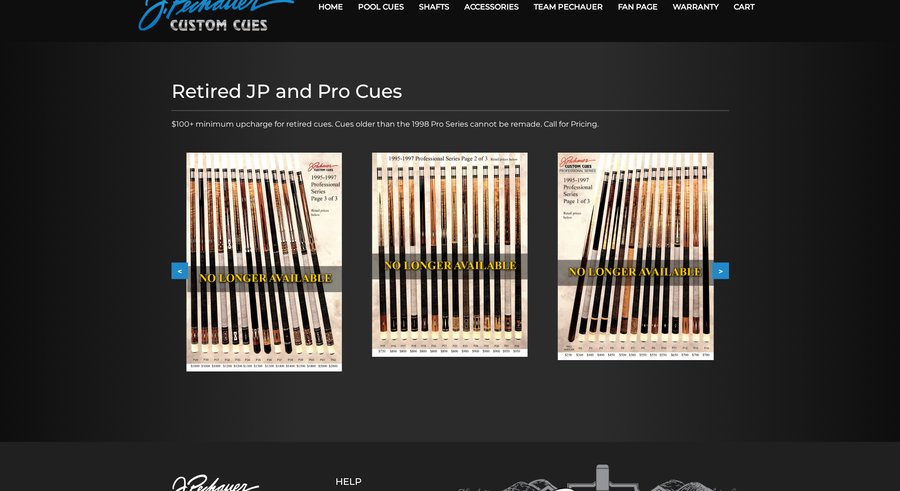
click at [181, 271] on button "<" at bounding box center [179, 271] width 17 height 17
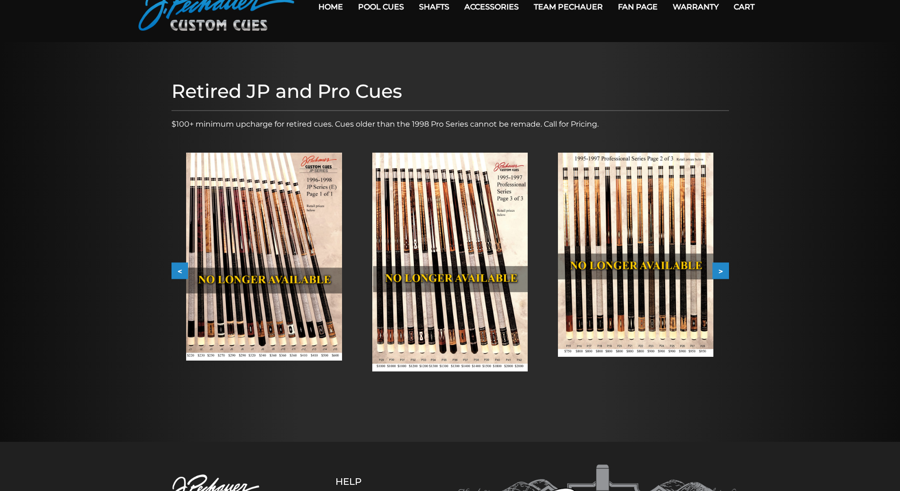
click at [224, 277] on img at bounding box center [263, 257] width 155 height 208
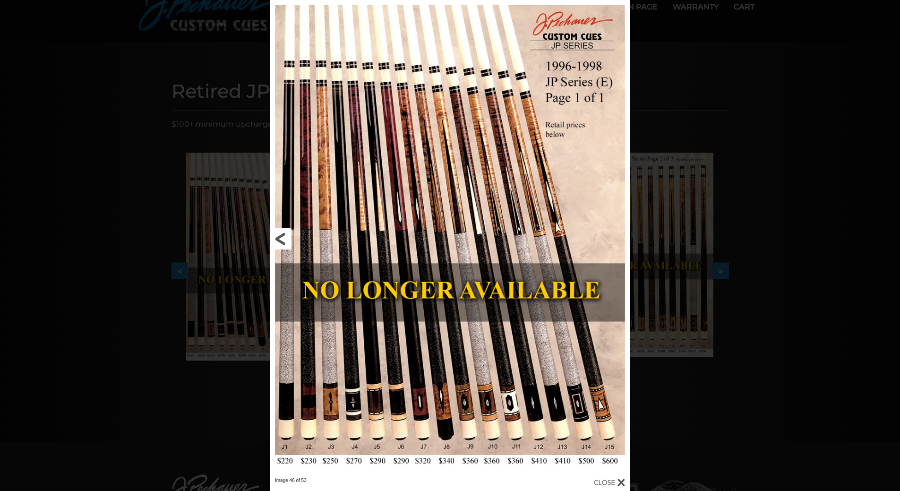
click at [285, 239] on link at bounding box center [350, 238] width 161 height 477
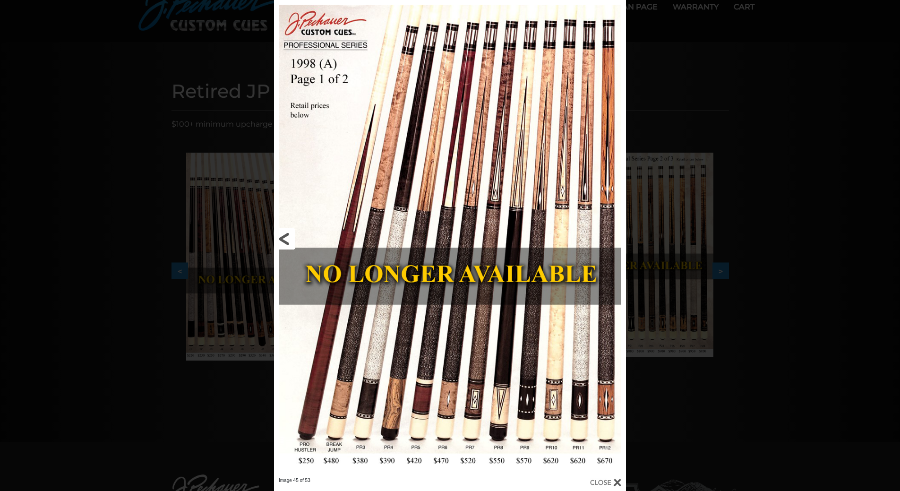
click at [288, 238] on link at bounding box center [353, 238] width 158 height 477
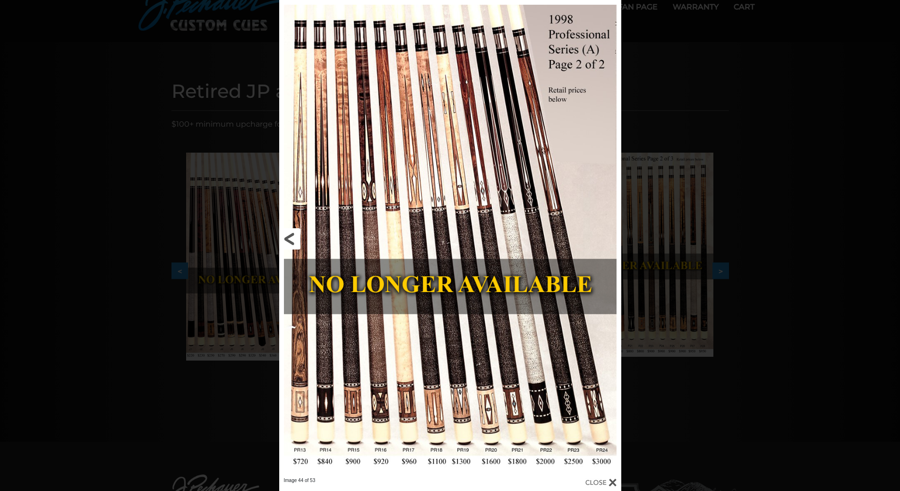
click at [288, 238] on link at bounding box center [356, 238] width 154 height 477
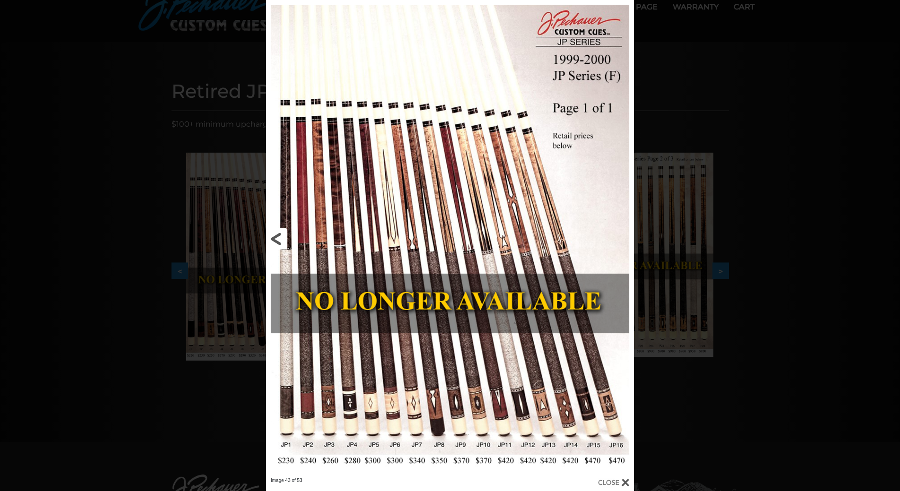
click at [279, 237] on link at bounding box center [349, 238] width 166 height 477
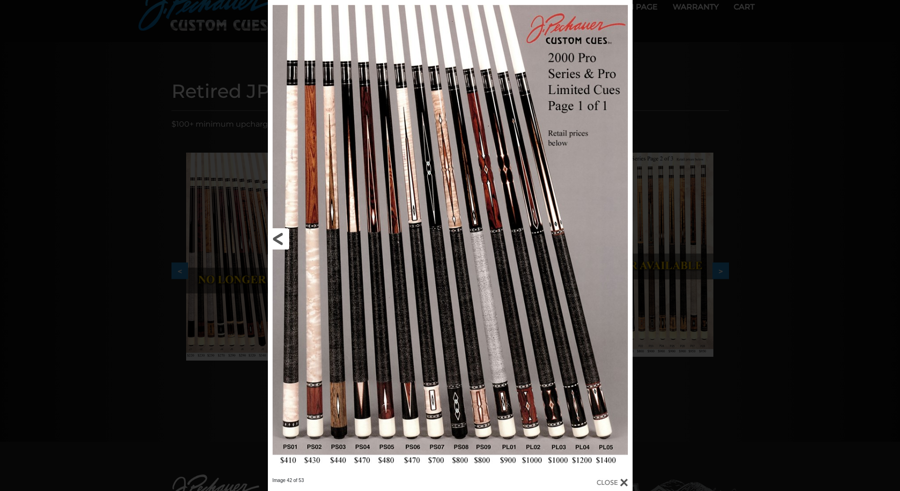
click at [279, 237] on link at bounding box center [350, 238] width 164 height 477
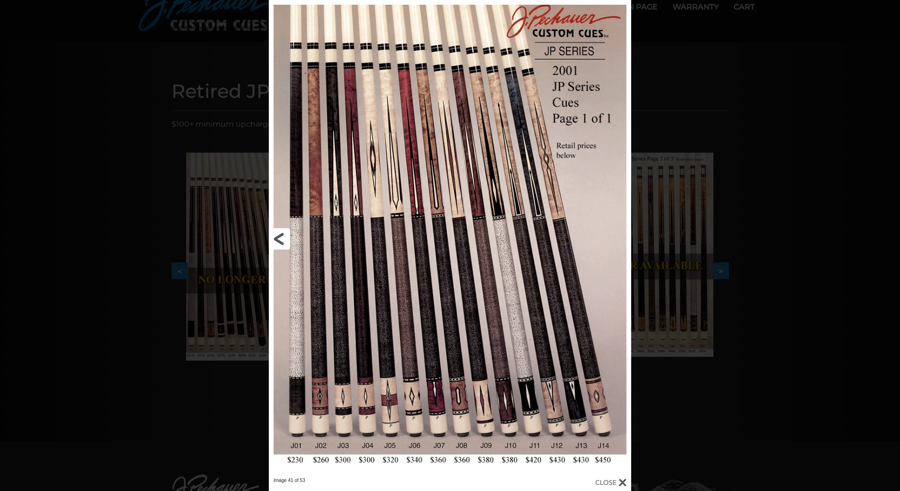
click at [279, 237] on link at bounding box center [350, 238] width 163 height 477
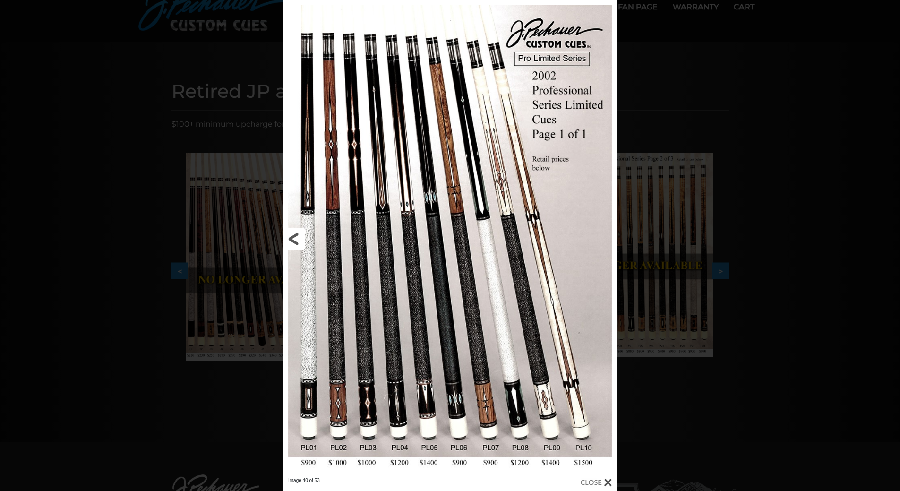
click at [295, 236] on link at bounding box center [358, 238] width 150 height 477
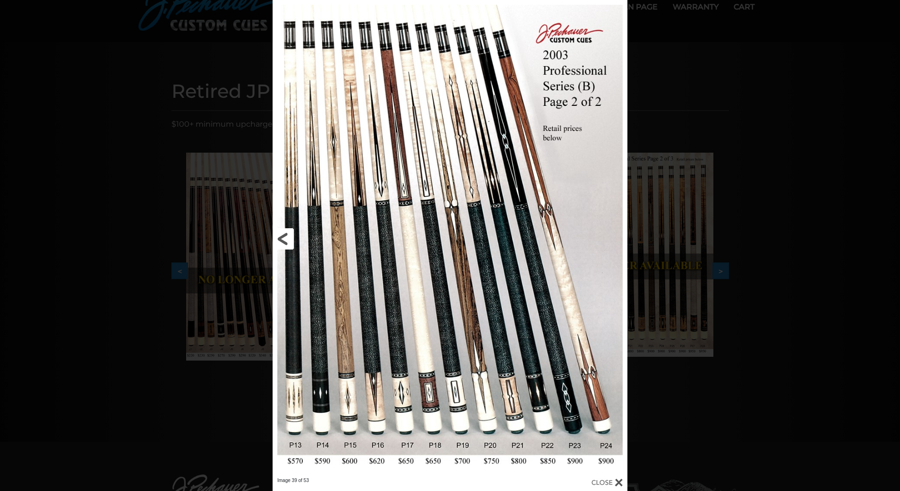
click at [288, 238] on link at bounding box center [352, 238] width 160 height 477
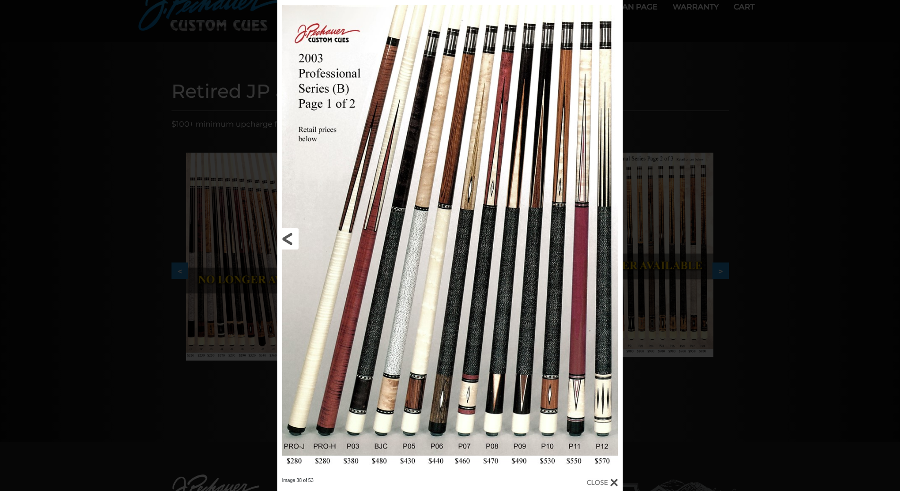
click at [287, 230] on link at bounding box center [354, 238] width 155 height 477
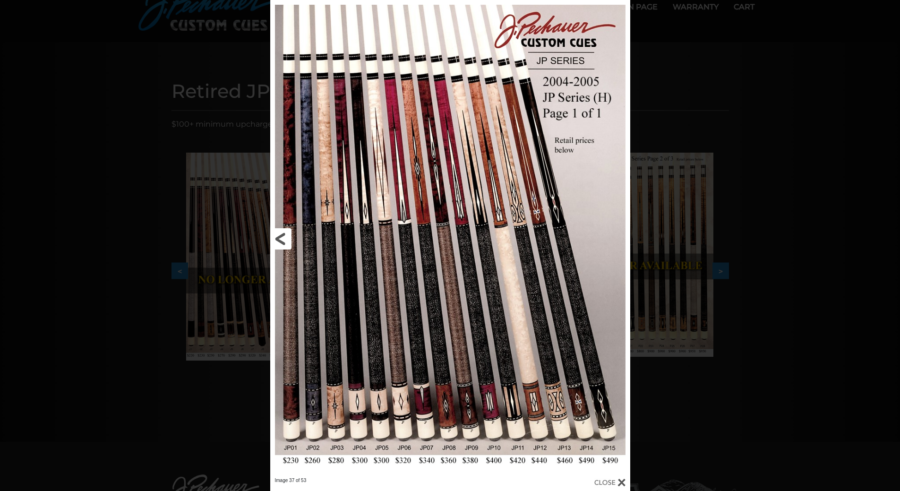
click at [281, 236] on link at bounding box center [351, 238] width 162 height 477
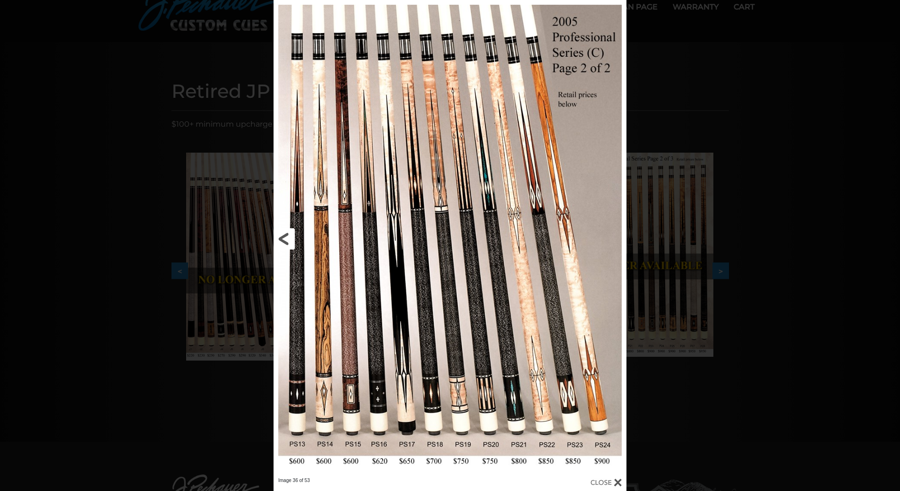
click at [289, 240] on link at bounding box center [352, 238] width 159 height 477
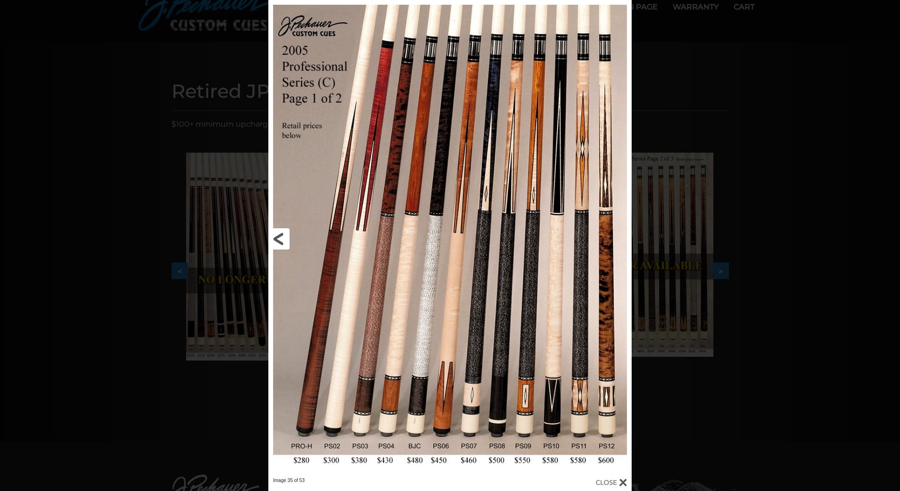
click at [284, 241] on link at bounding box center [349, 238] width 163 height 477
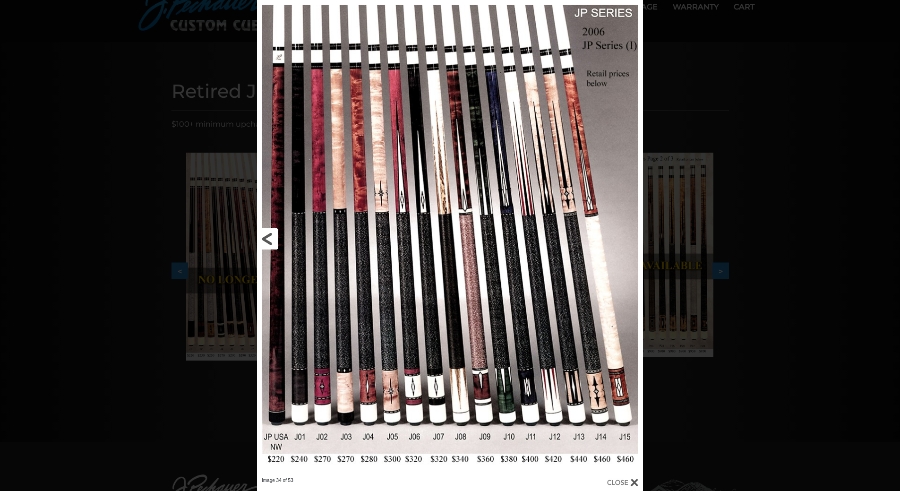
click at [271, 239] on link at bounding box center [344, 238] width 174 height 477
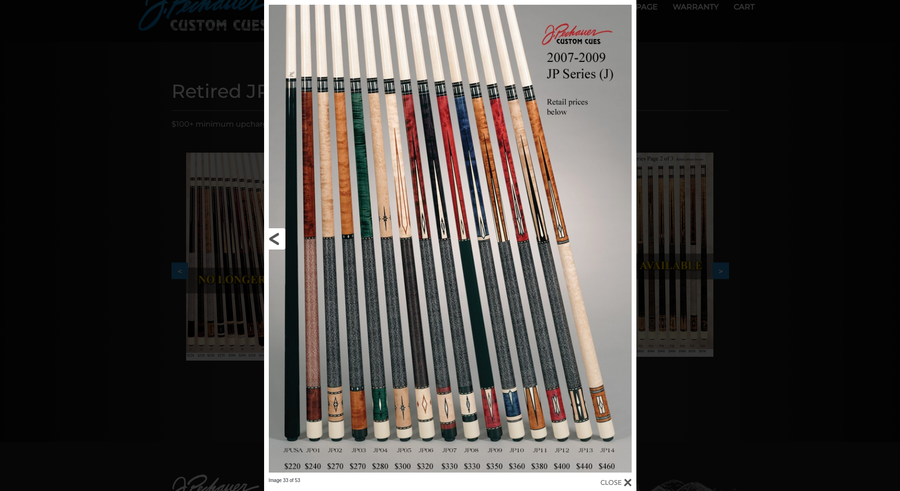
click at [278, 238] on link at bounding box center [348, 238] width 168 height 477
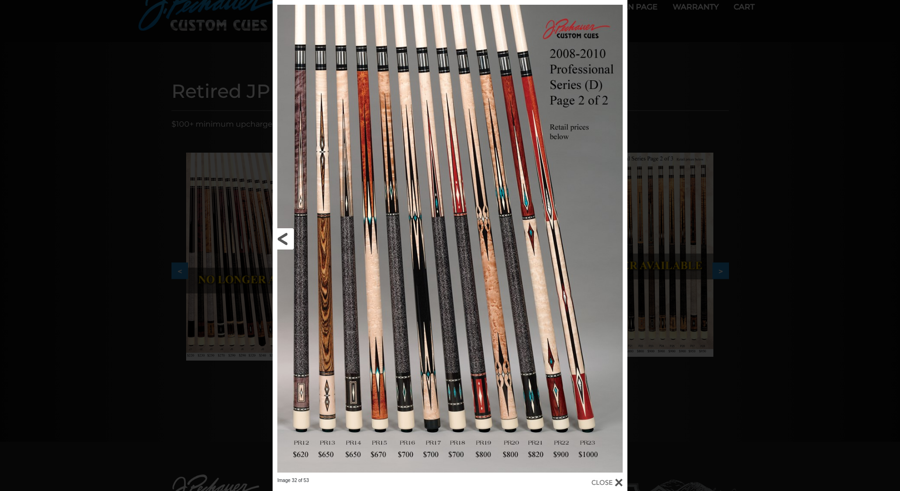
click at [285, 238] on link at bounding box center [352, 238] width 160 height 477
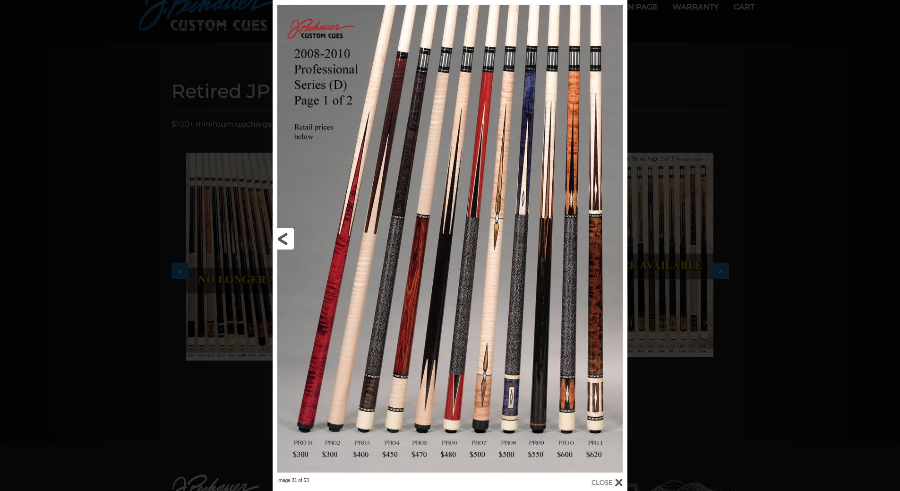
click at [284, 237] on link at bounding box center [352, 238] width 160 height 477
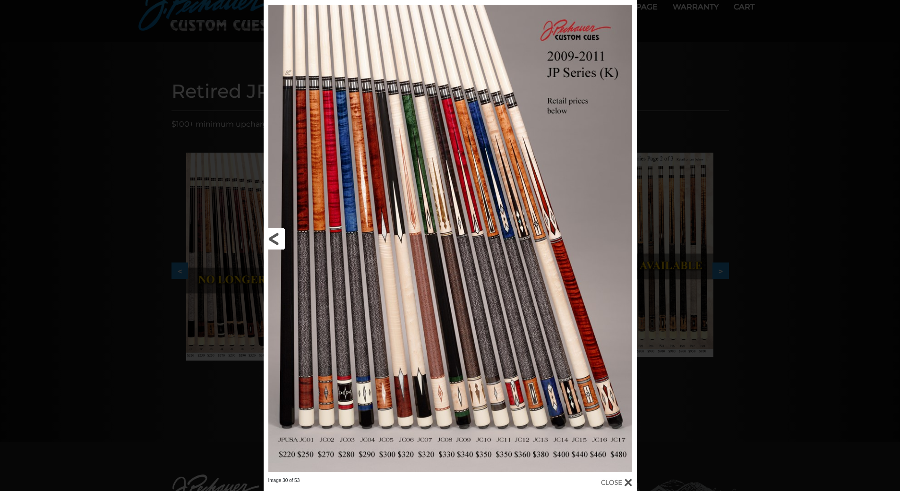
click at [284, 237] on link at bounding box center [347, 238] width 168 height 477
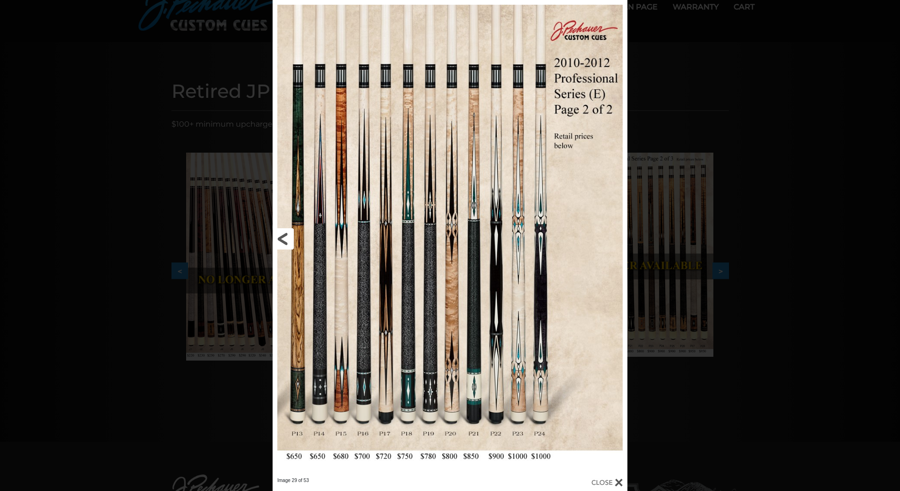
click at [287, 235] on link at bounding box center [352, 238] width 160 height 477
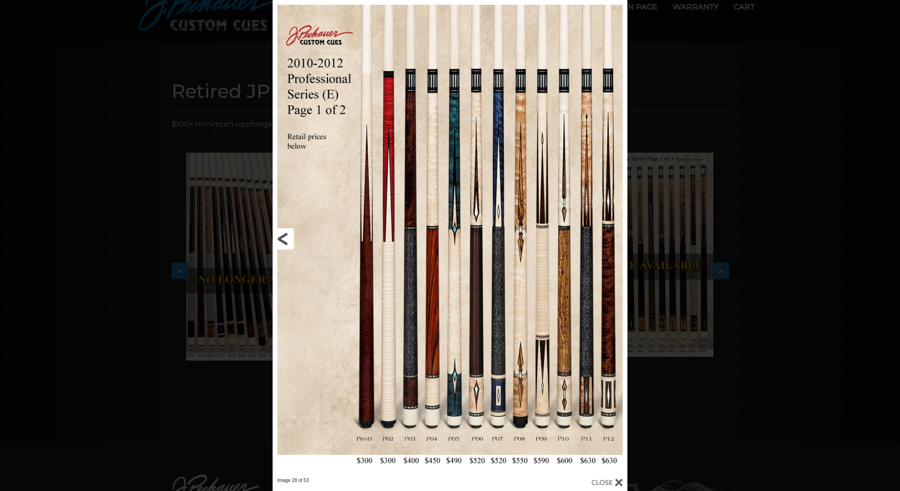
click at [287, 235] on link at bounding box center [352, 238] width 160 height 477
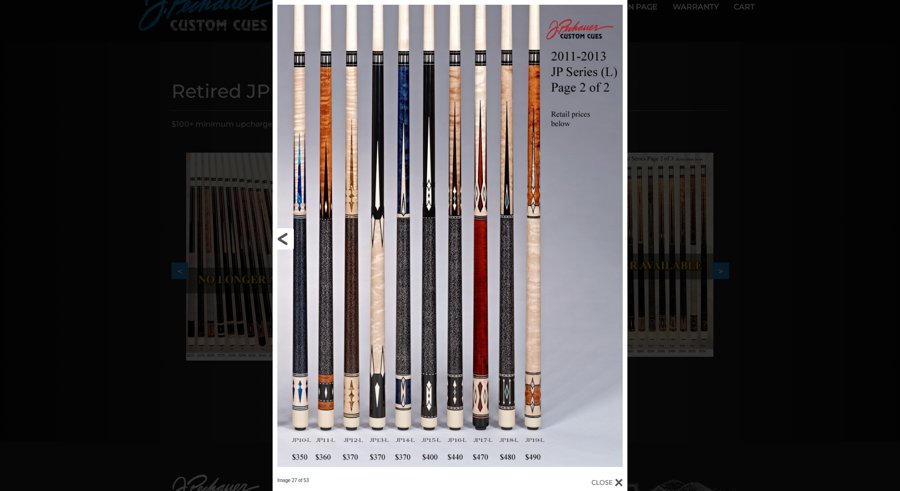
click at [287, 235] on link at bounding box center [352, 238] width 160 height 477
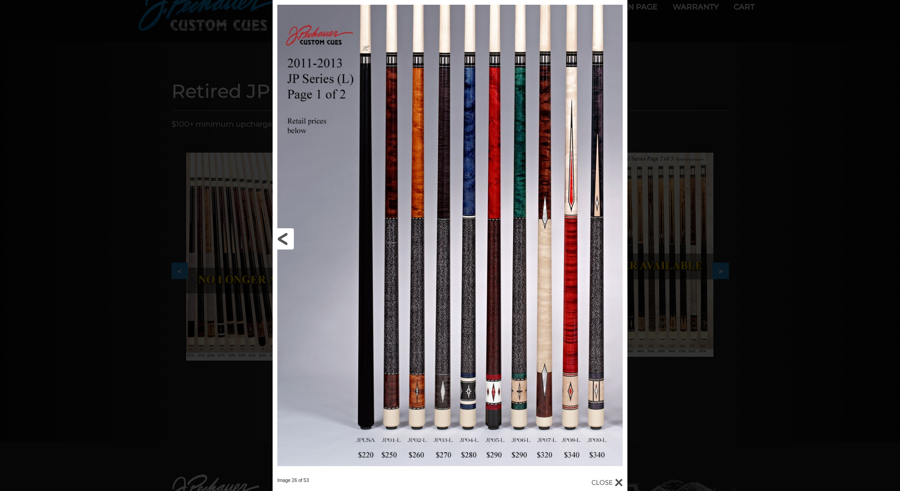
click at [287, 235] on link at bounding box center [352, 238] width 160 height 477
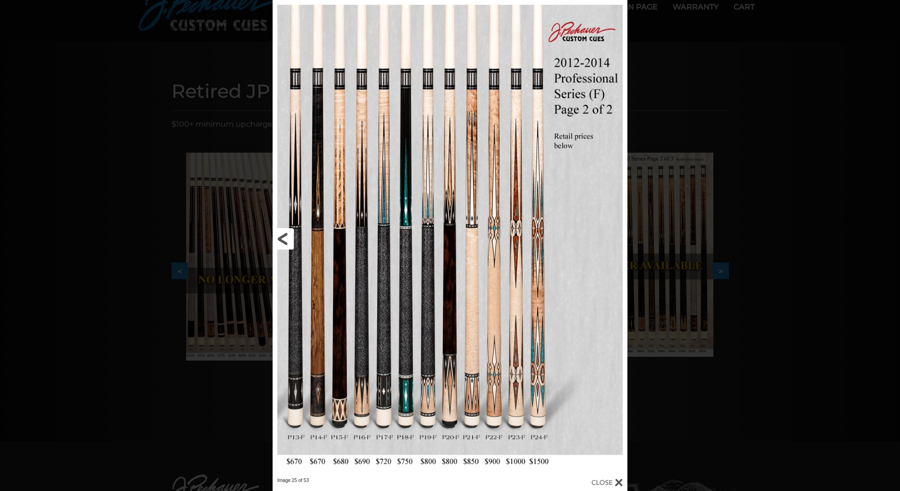
click at [287, 236] on link at bounding box center [352, 238] width 160 height 477
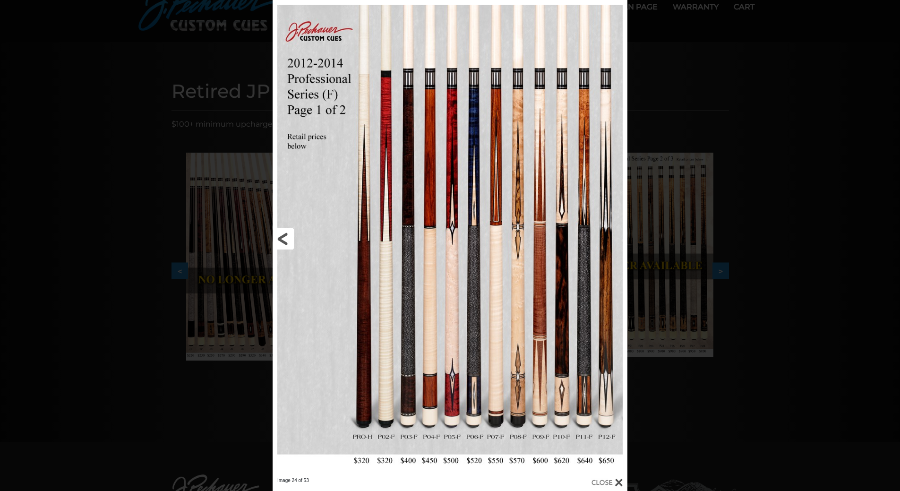
click at [281, 238] on link at bounding box center [352, 238] width 160 height 477
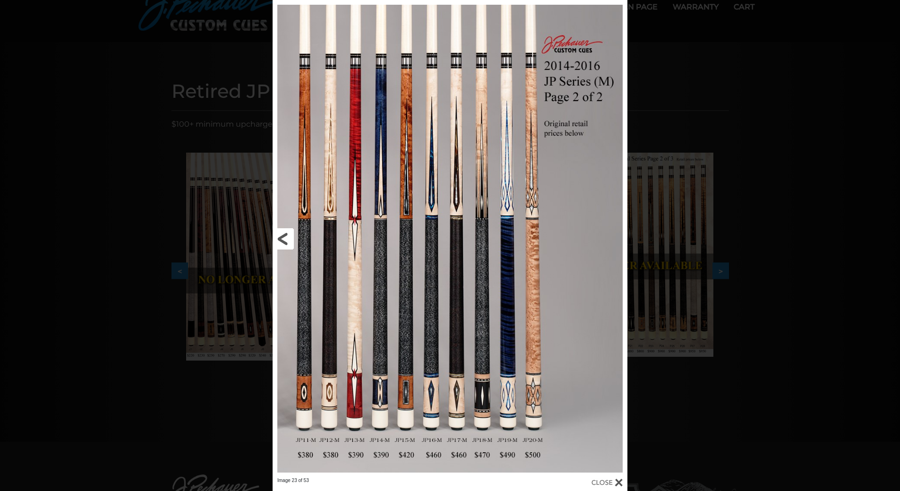
click at [283, 232] on link at bounding box center [352, 238] width 160 height 477
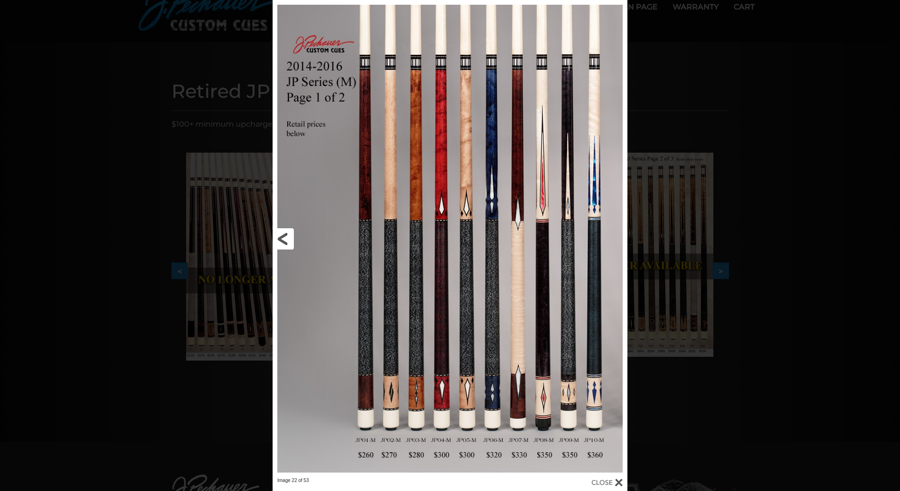
click at [283, 238] on link at bounding box center [352, 238] width 160 height 477
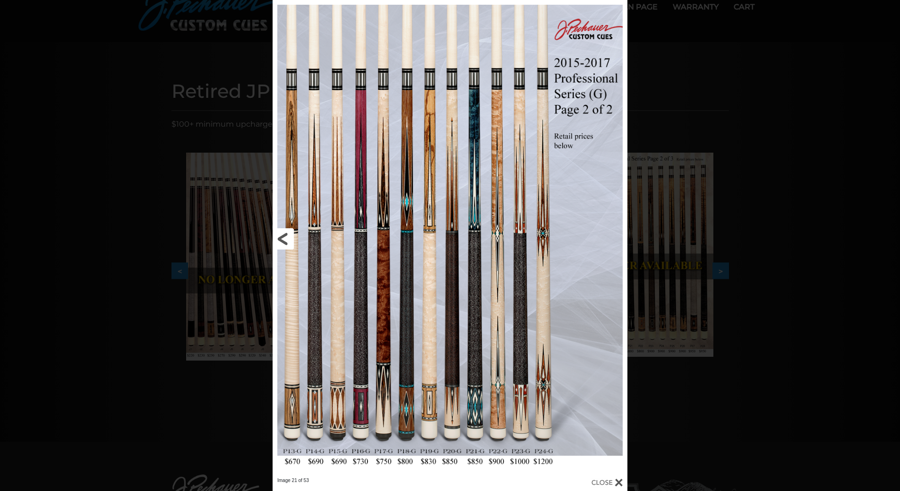
click at [283, 238] on link at bounding box center [352, 238] width 160 height 477
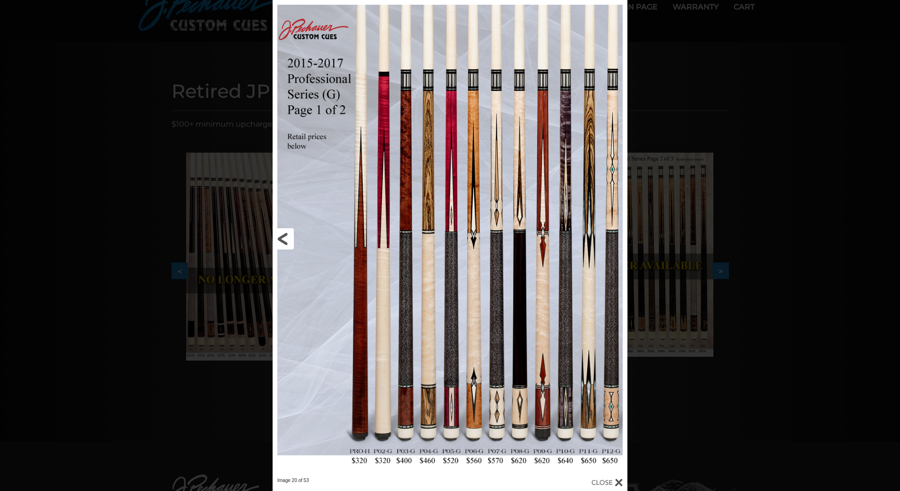
click at [283, 238] on link at bounding box center [352, 238] width 160 height 477
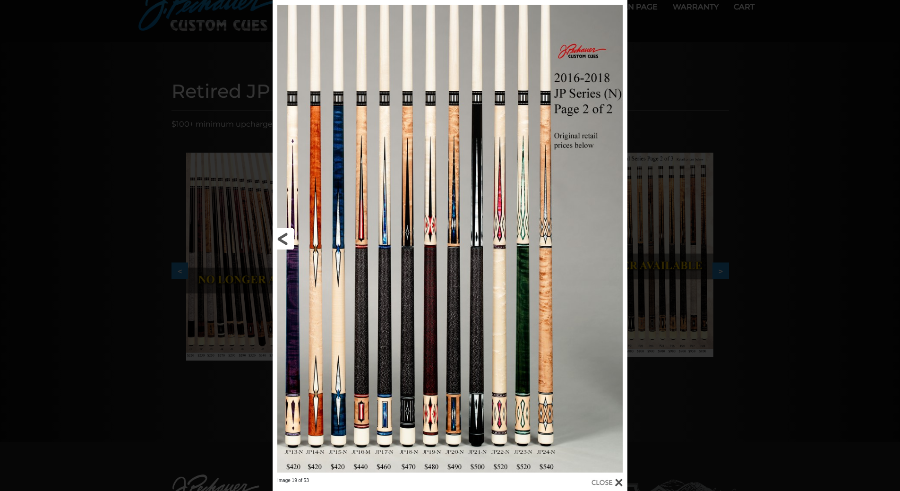
click at [283, 238] on link at bounding box center [352, 238] width 160 height 477
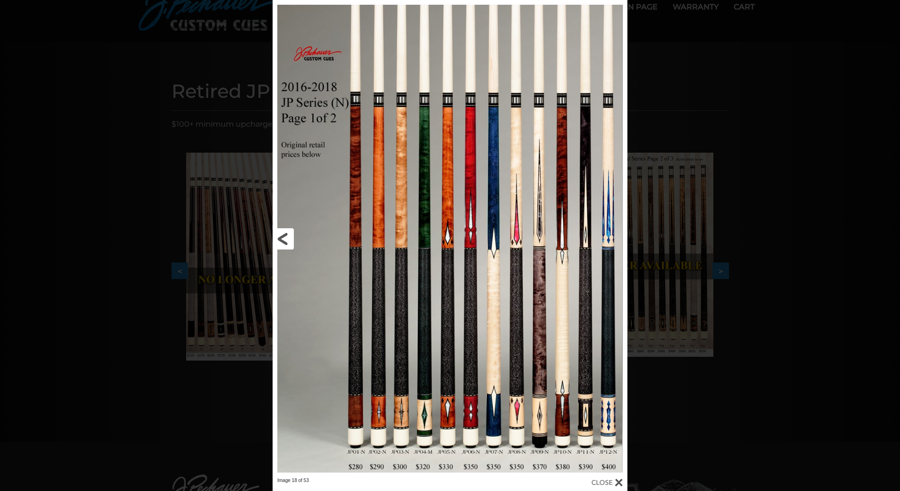
click at [283, 238] on link at bounding box center [352, 238] width 160 height 477
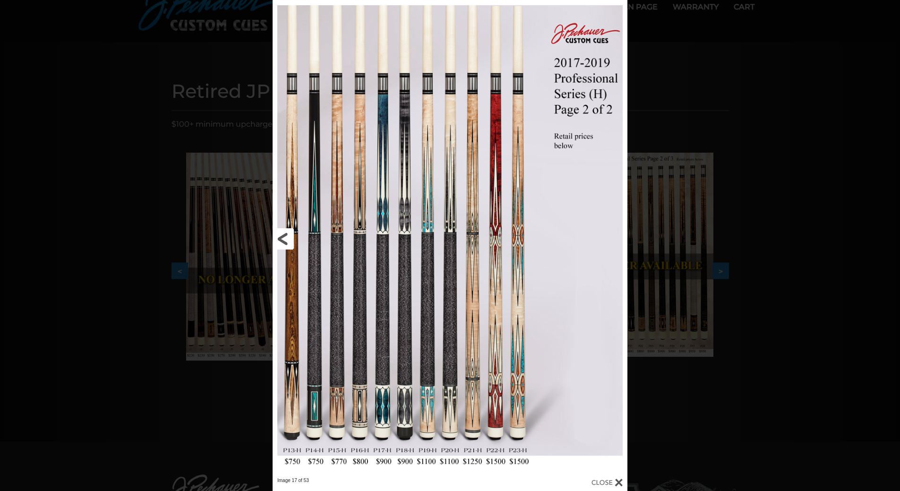
click at [283, 238] on link at bounding box center [352, 238] width 160 height 477
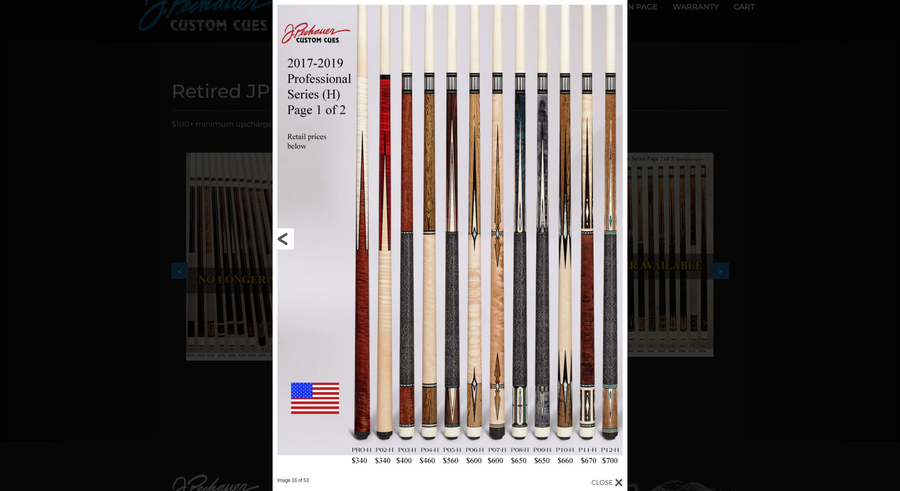
click at [283, 237] on link at bounding box center [352, 238] width 160 height 477
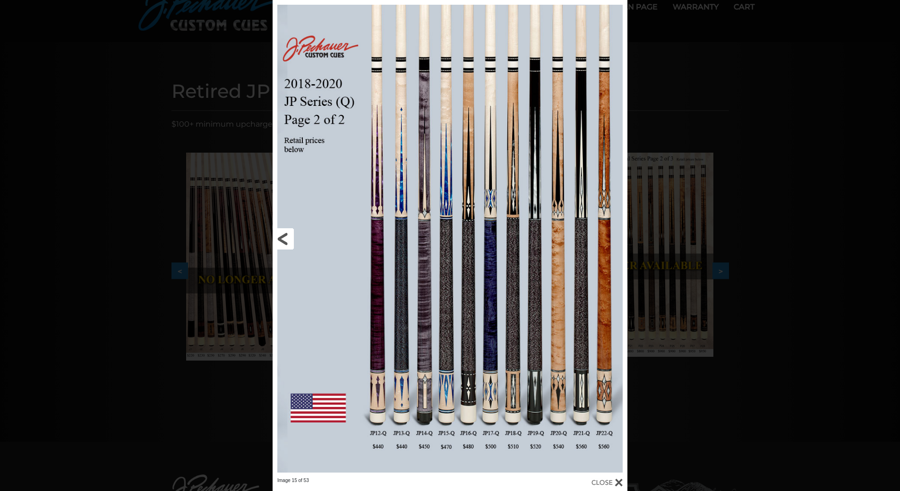
click at [283, 237] on link at bounding box center [352, 238] width 160 height 477
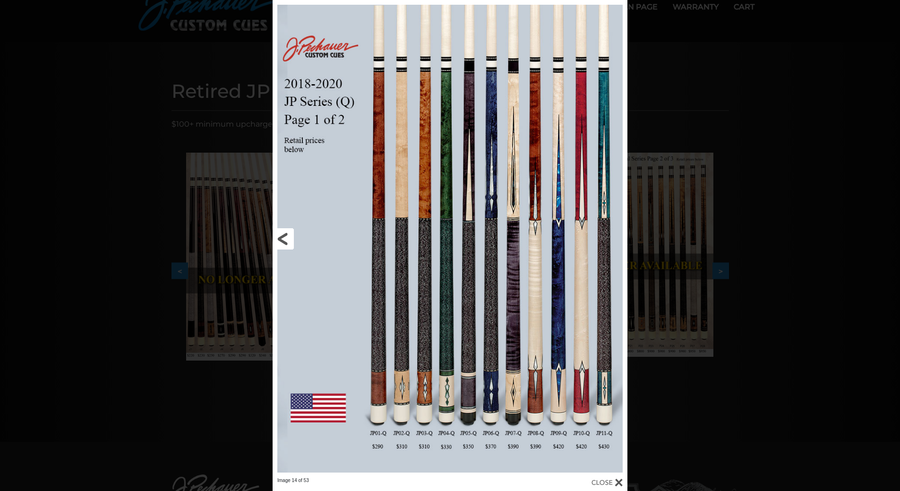
click at [283, 237] on link at bounding box center [352, 238] width 160 height 477
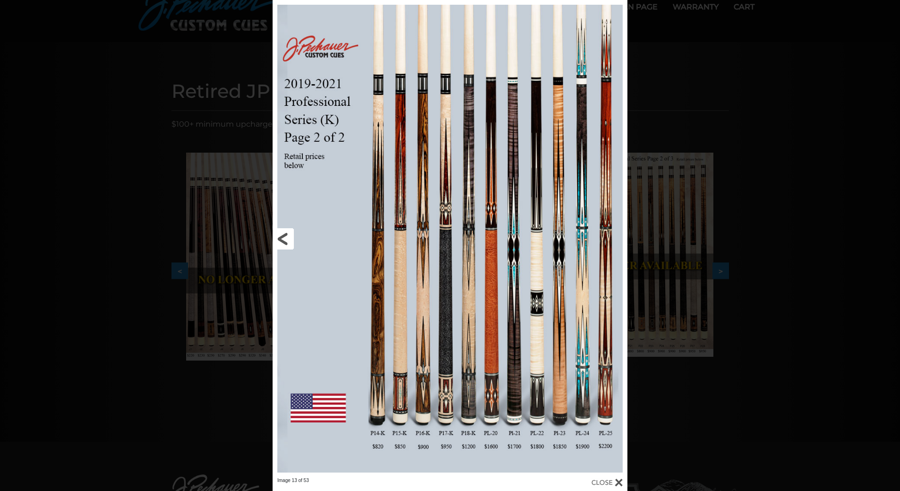
click at [283, 237] on link at bounding box center [352, 238] width 160 height 477
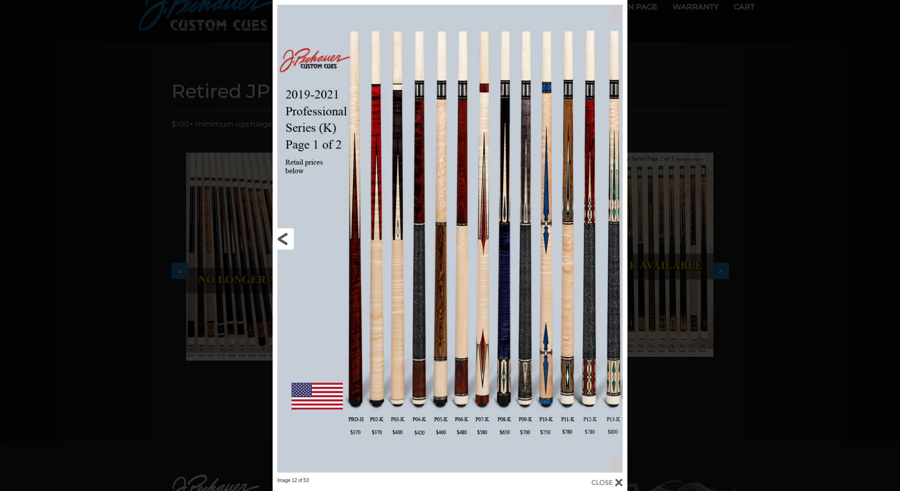
click at [283, 237] on link at bounding box center [352, 238] width 160 height 477
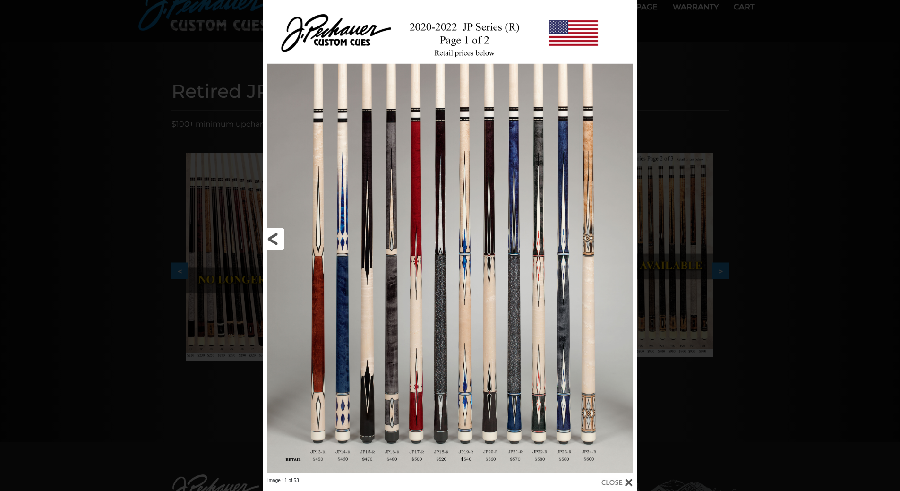
click at [276, 237] on link at bounding box center [347, 238] width 169 height 477
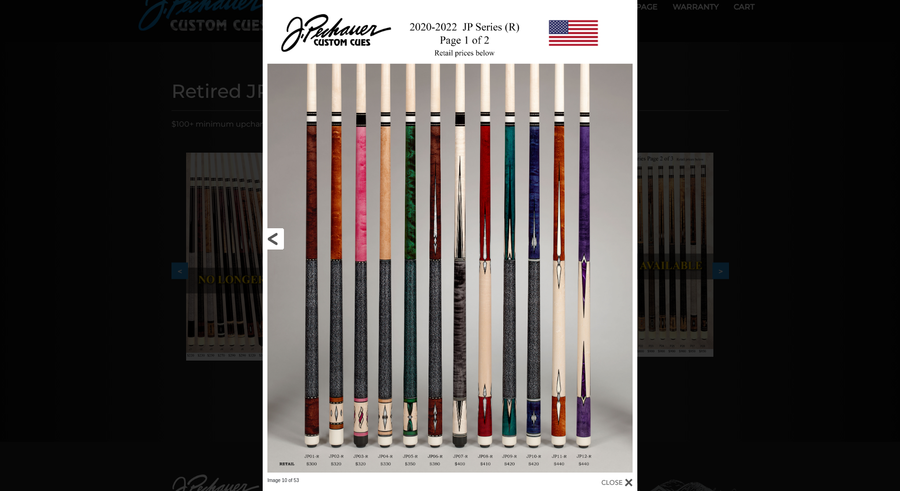
click at [276, 237] on link at bounding box center [347, 238] width 169 height 477
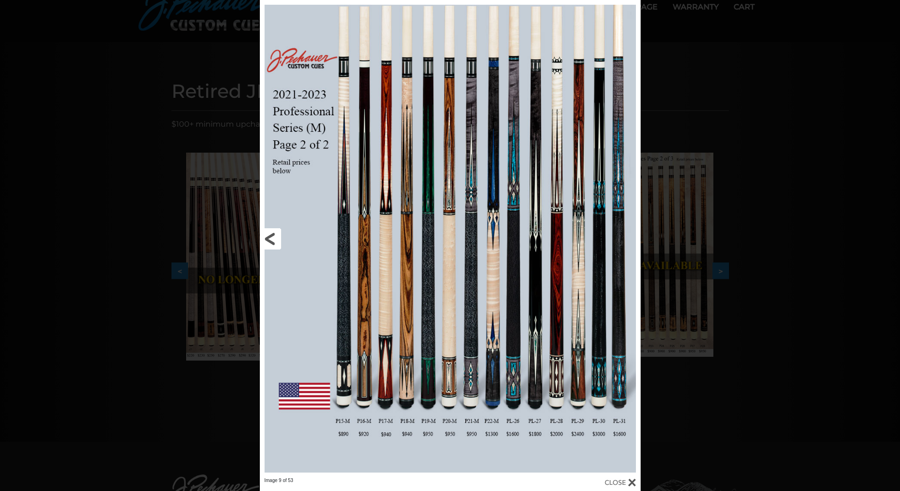
click at [276, 237] on link at bounding box center [345, 238] width 171 height 477
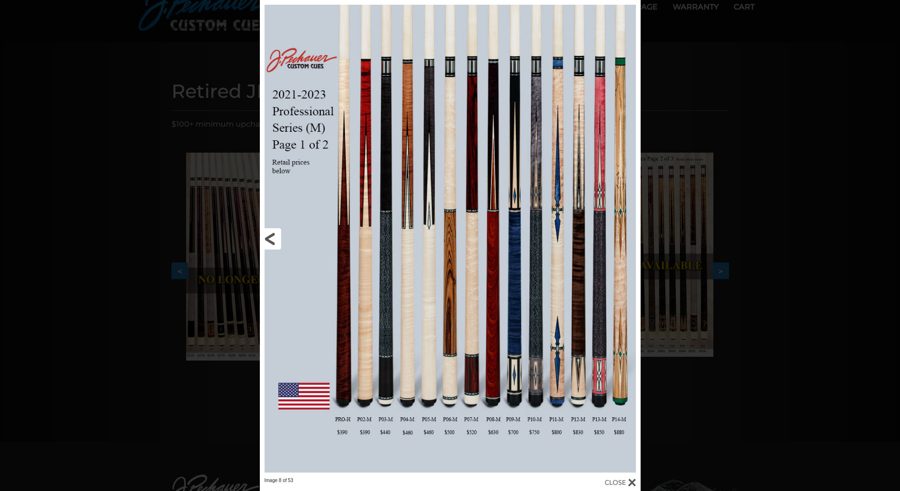
click at [276, 237] on link at bounding box center [345, 238] width 171 height 477
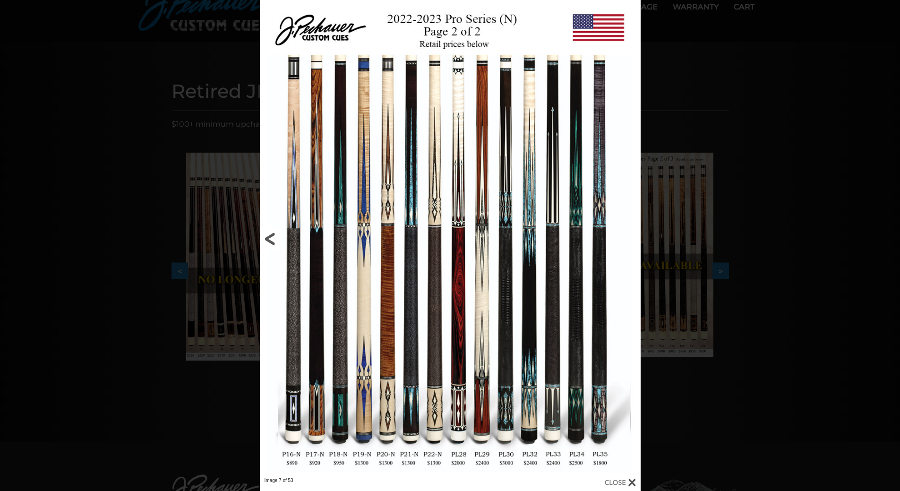
click at [276, 237] on link at bounding box center [345, 238] width 171 height 477
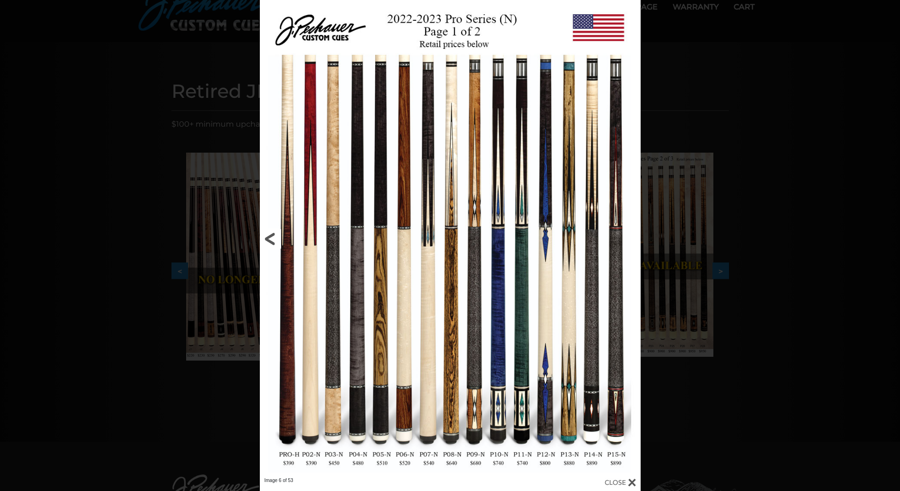
click at [276, 237] on link at bounding box center [345, 238] width 171 height 477
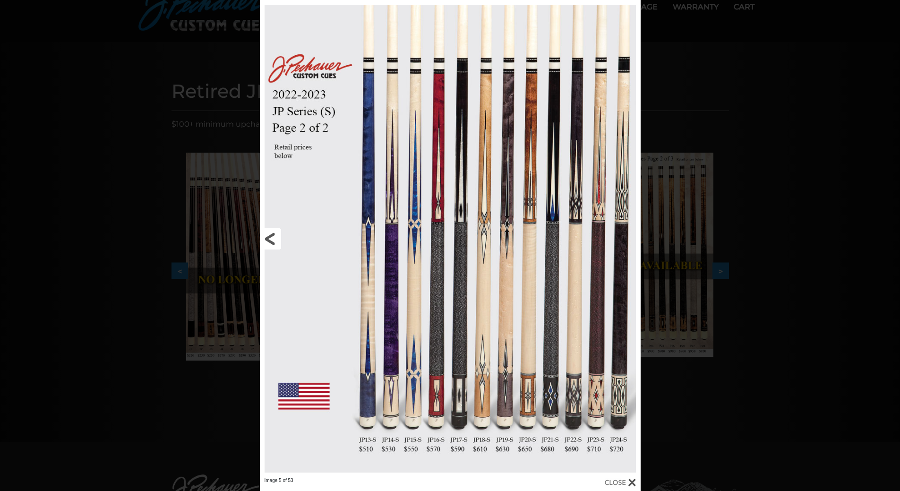
click at [272, 238] on link at bounding box center [345, 238] width 171 height 477
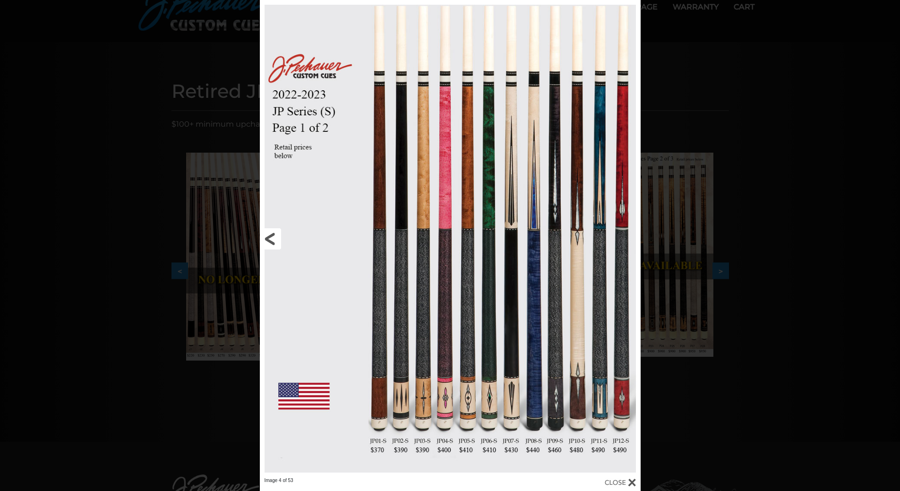
click at [272, 238] on link at bounding box center [345, 238] width 171 height 477
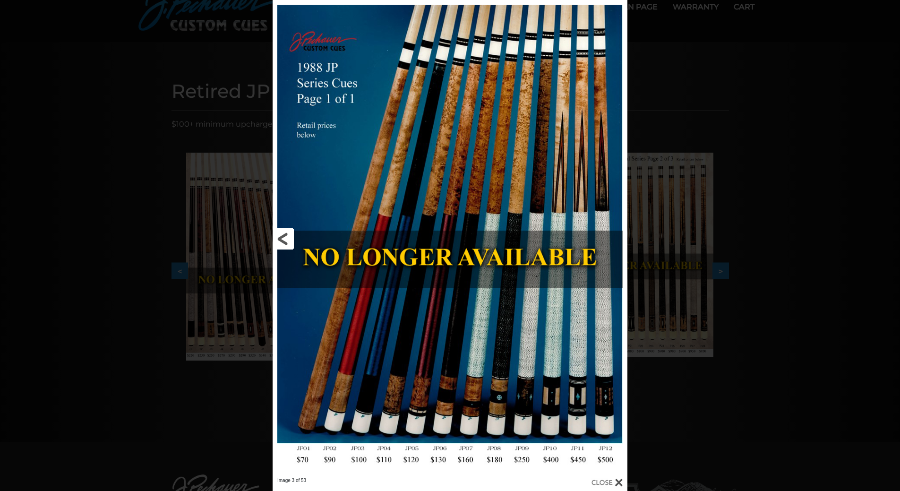
click at [280, 233] on link at bounding box center [352, 238] width 160 height 477
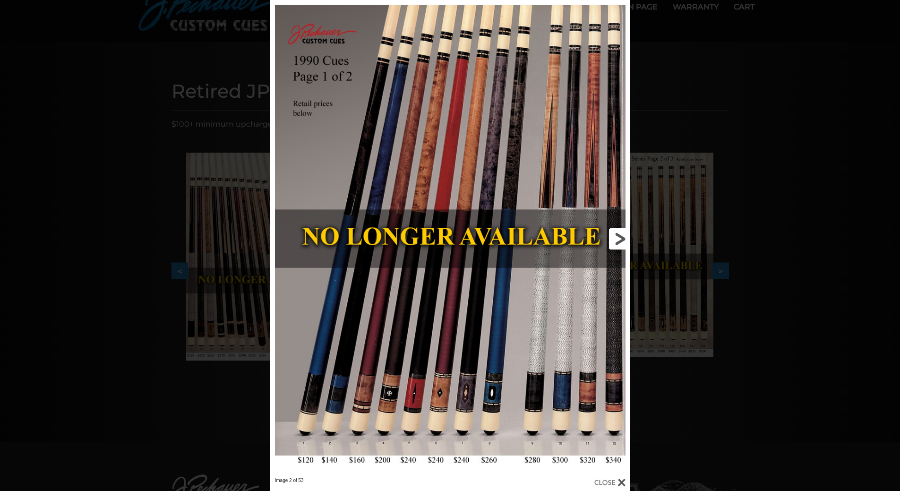
click at [614, 233] on link at bounding box center [549, 238] width 162 height 477
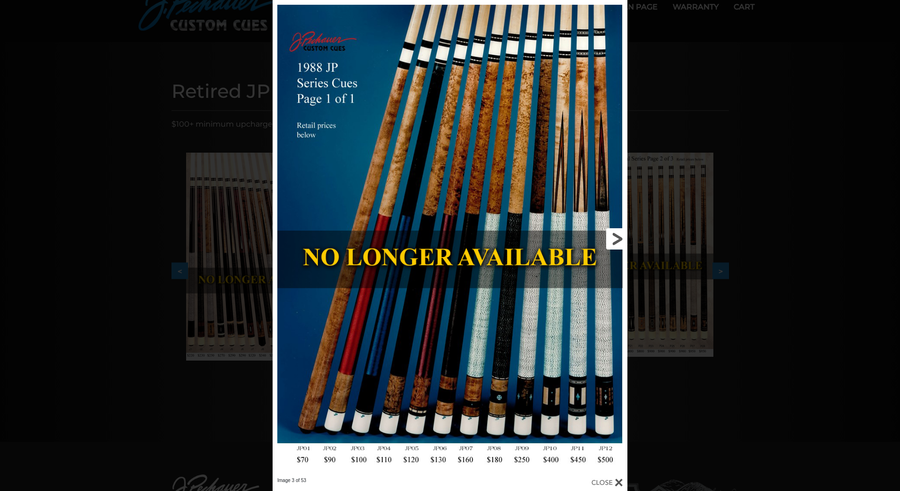
click at [614, 233] on link at bounding box center [547, 238] width 160 height 477
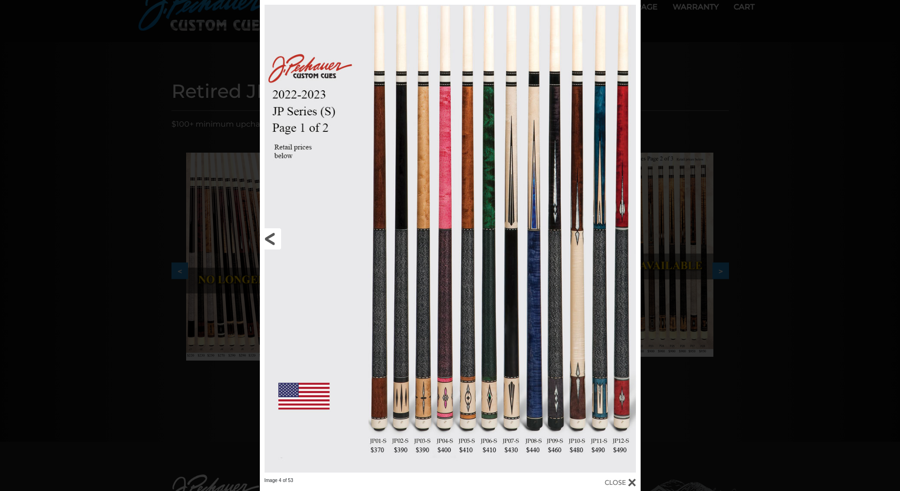
click at [271, 238] on link at bounding box center [345, 238] width 171 height 477
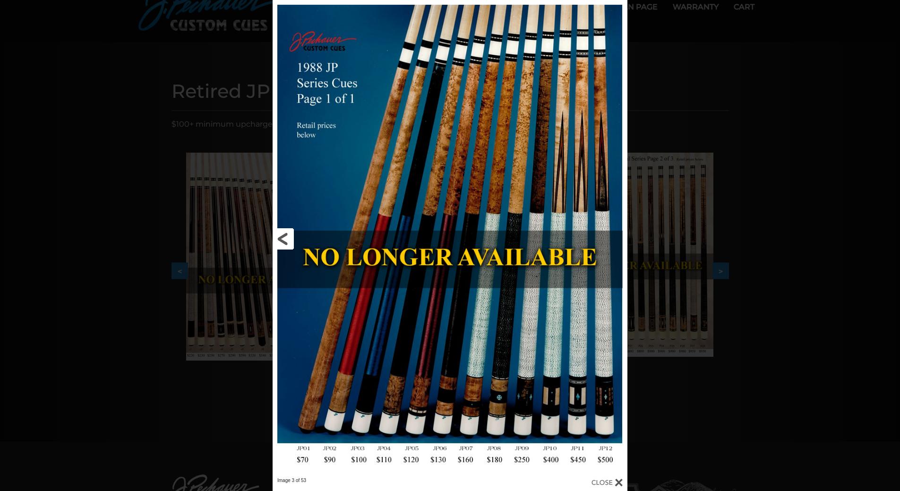
click at [286, 239] on link at bounding box center [352, 238] width 160 height 477
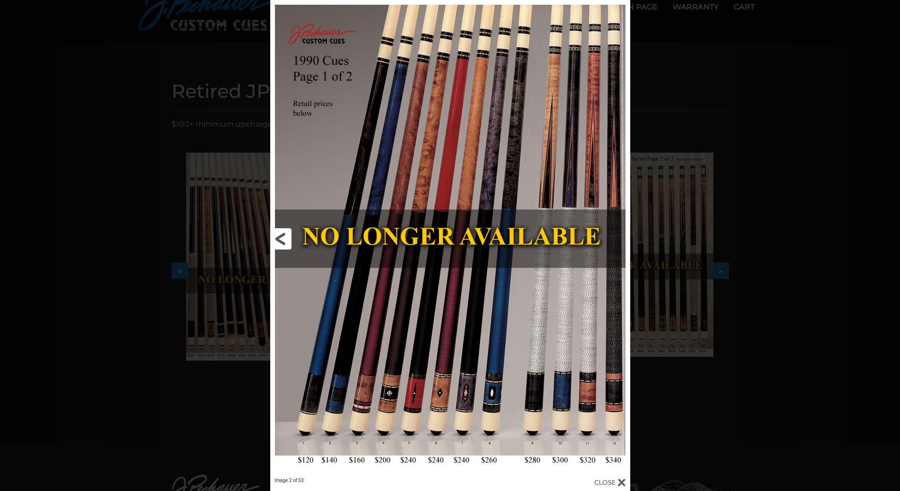
click at [286, 239] on link at bounding box center [351, 238] width 162 height 477
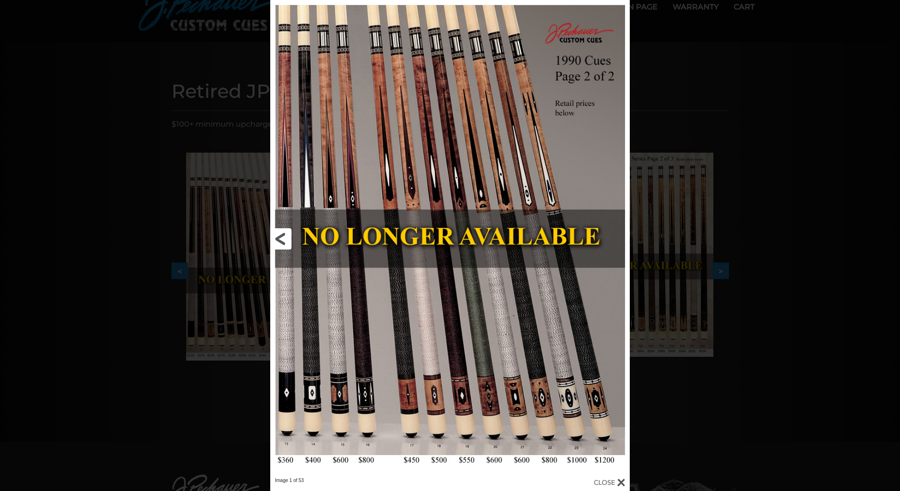
click at [286, 239] on link at bounding box center [350, 238] width 161 height 477
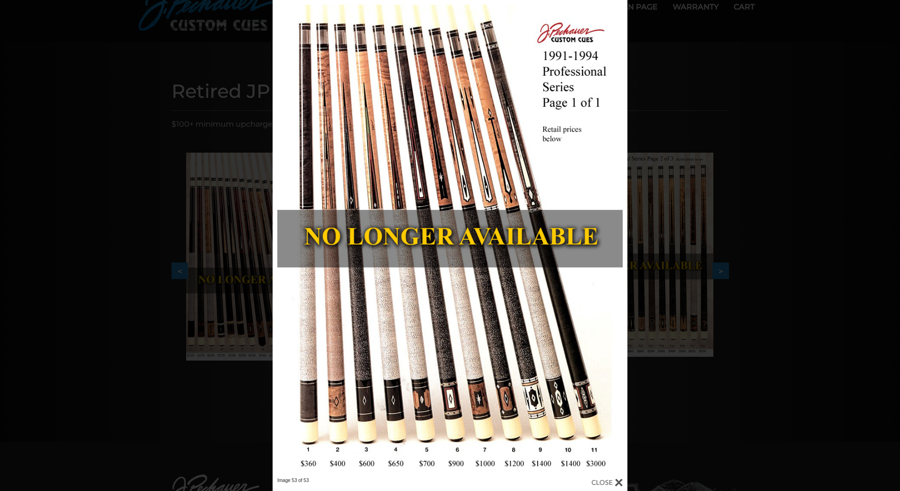
click at [682, 93] on div "Image 53 of 53" at bounding box center [450, 245] width 900 height 491
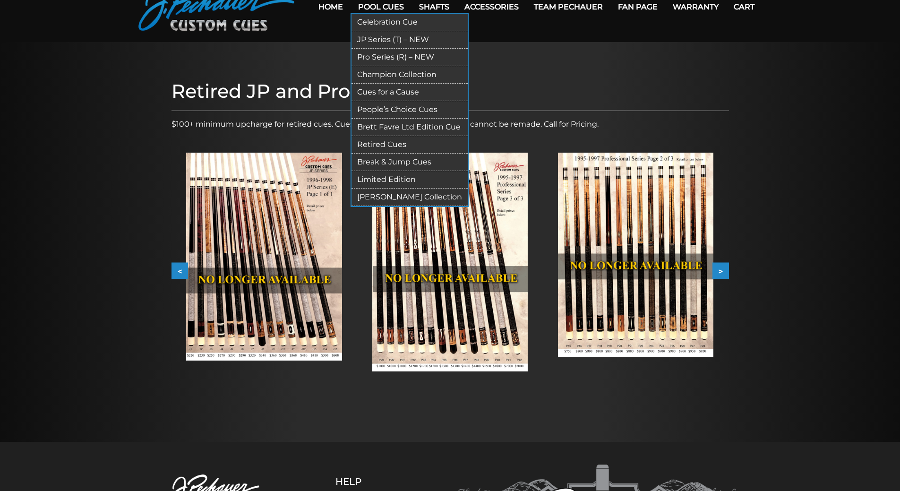
click at [381, 37] on link "JP Series (T) – NEW" at bounding box center [409, 39] width 116 height 17
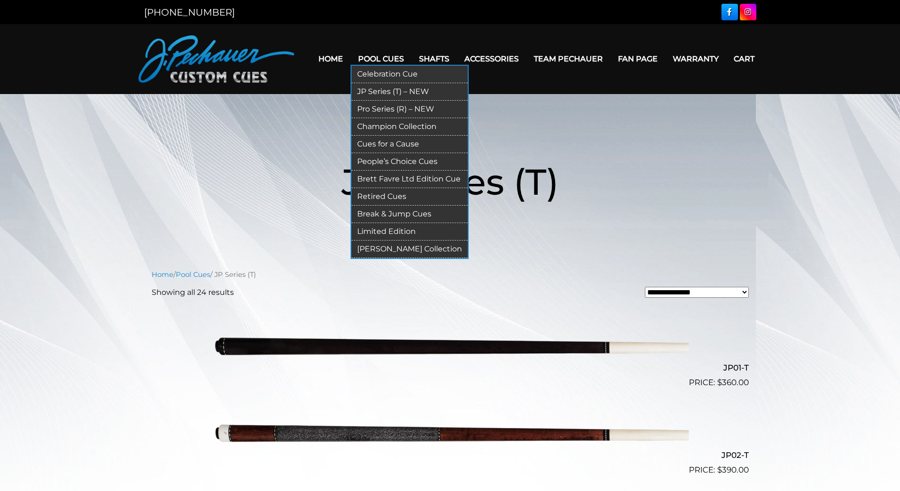
click at [394, 108] on link "Pro Series (R) – NEW" at bounding box center [409, 109] width 116 height 17
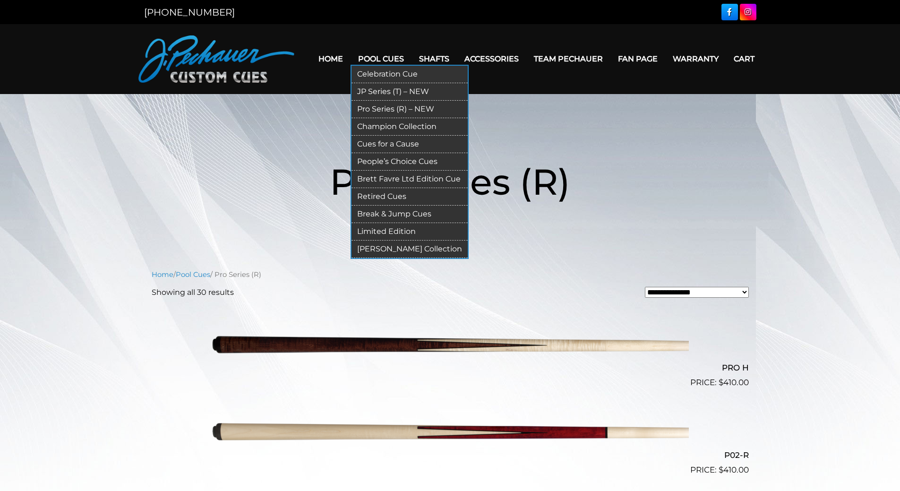
click at [377, 69] on link "Celebration Cue" at bounding box center [409, 74] width 116 height 17
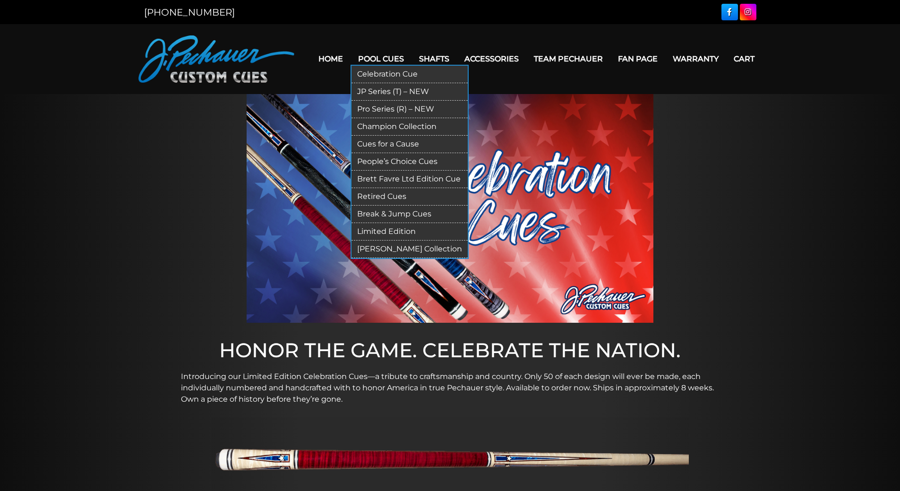
click at [409, 127] on link "Champion Collection" at bounding box center [409, 126] width 116 height 17
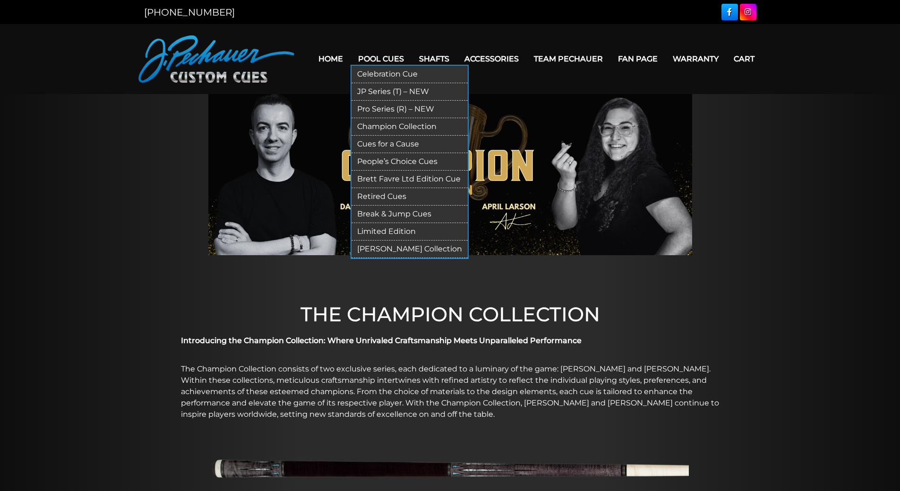
click at [393, 144] on link "Cues for a Cause" at bounding box center [409, 144] width 116 height 17
click at [416, 161] on link "People’s Choice Cues" at bounding box center [409, 161] width 116 height 17
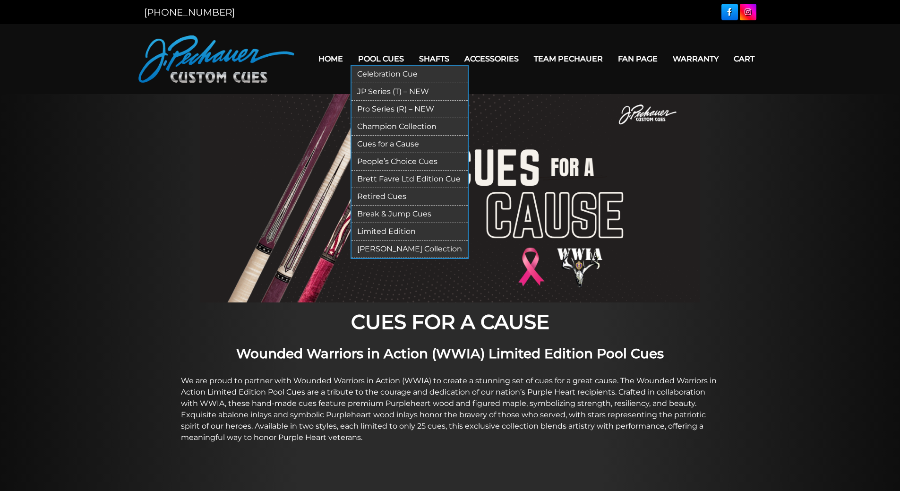
click at [391, 249] on link "[PERSON_NAME] Collection" at bounding box center [409, 248] width 116 height 17
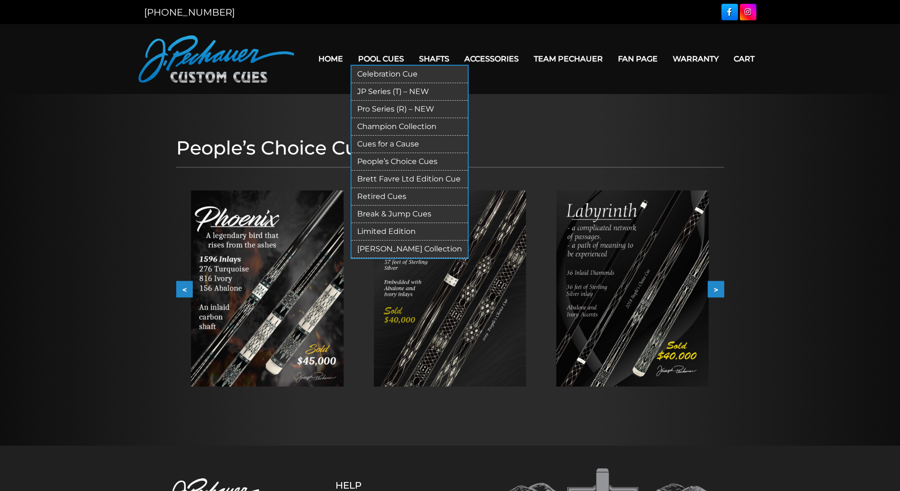
click at [394, 193] on link "Retired Cues" at bounding box center [409, 196] width 116 height 17
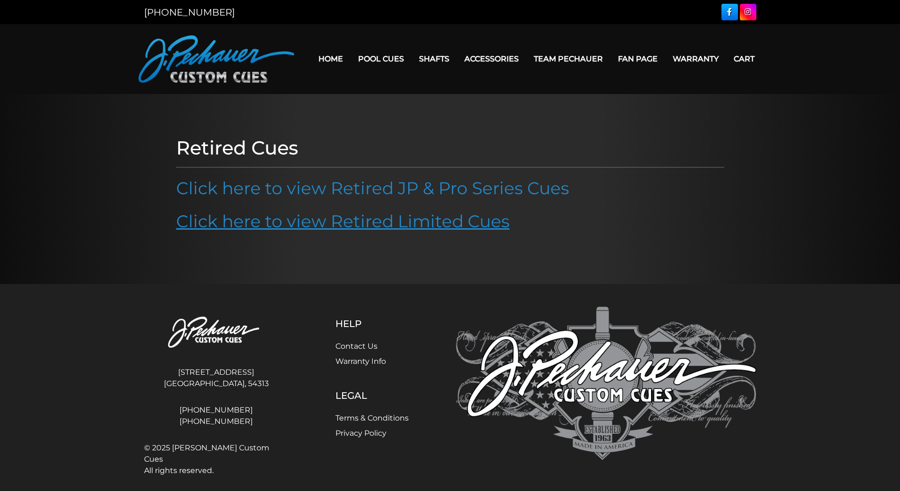
click at [408, 215] on link "Click here to view Retired Limited Cues" at bounding box center [342, 221] width 333 height 21
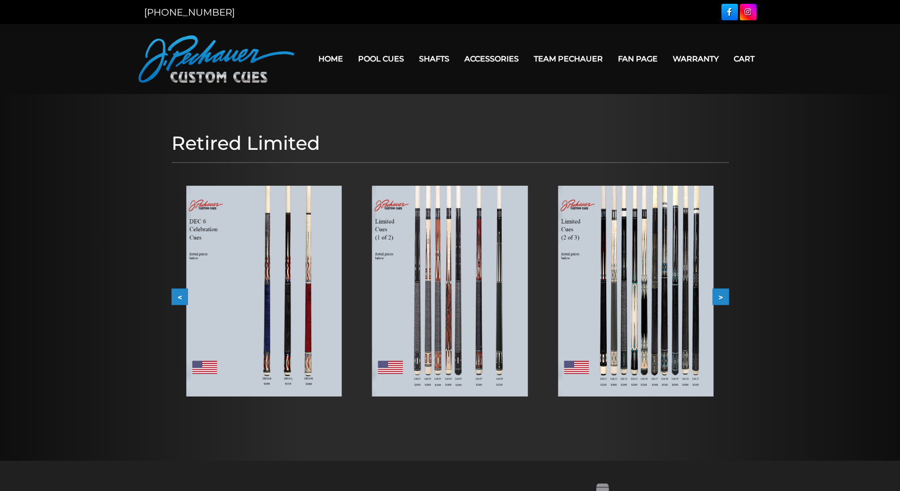
click at [180, 299] on button "<" at bounding box center [179, 296] width 17 height 17
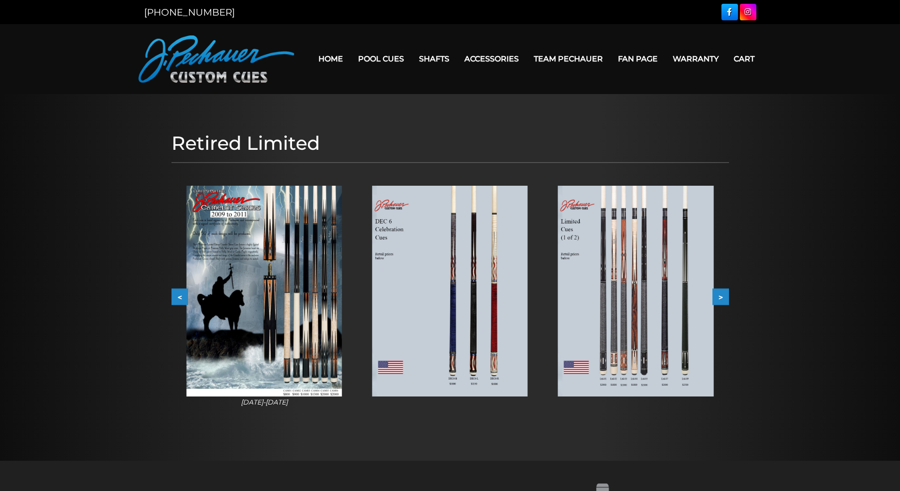
click at [180, 299] on button "<" at bounding box center [179, 296] width 17 height 17
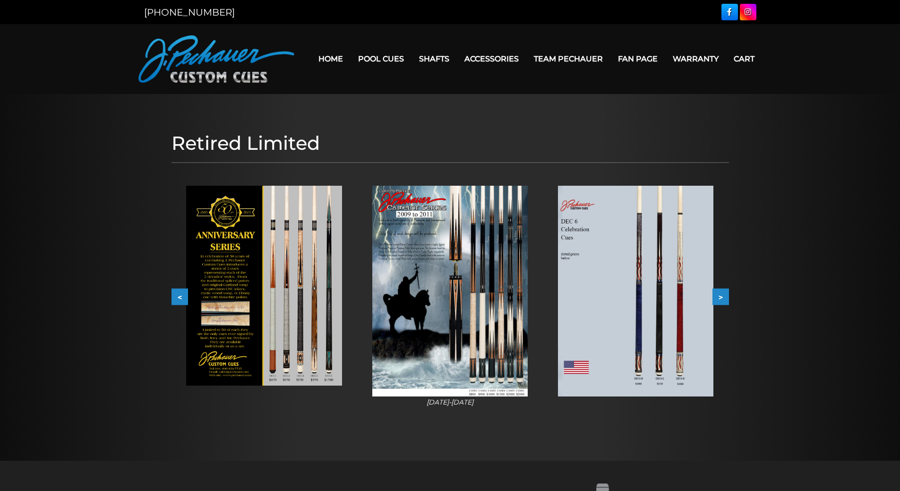
click at [180, 299] on button "<" at bounding box center [179, 296] width 17 height 17
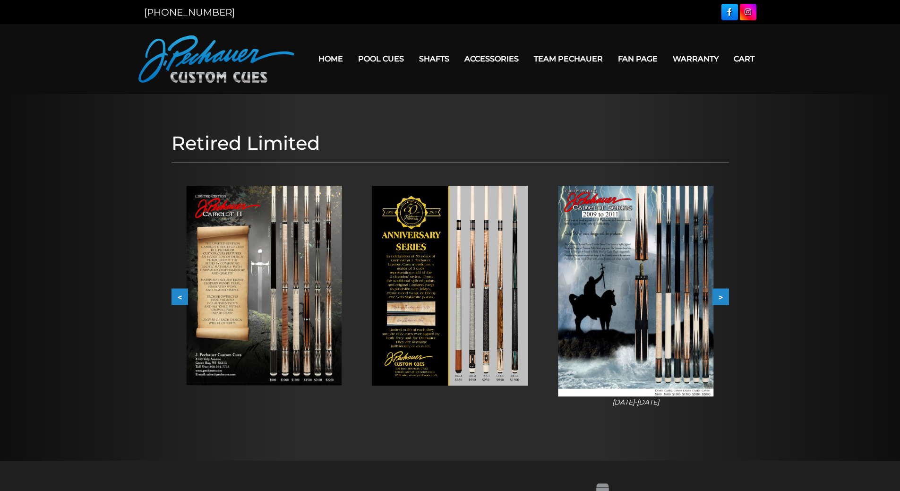
click at [180, 299] on button "<" at bounding box center [179, 296] width 17 height 17
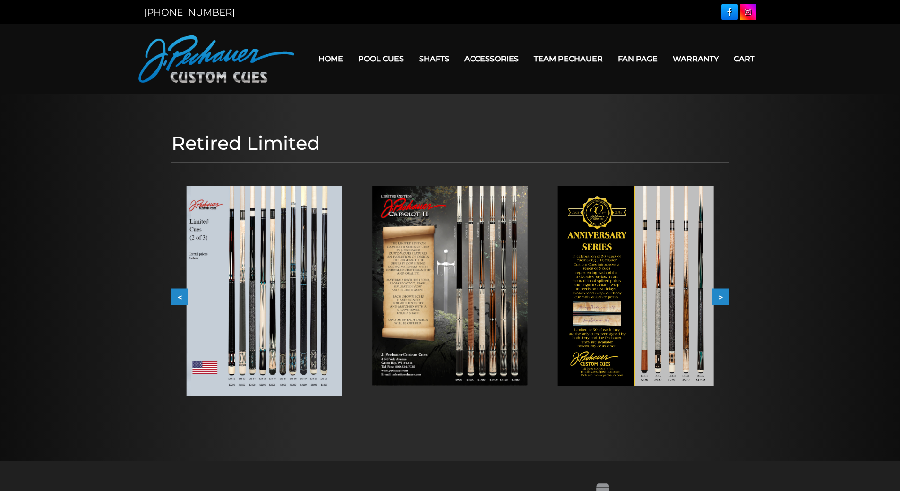
click at [180, 299] on button "<" at bounding box center [179, 296] width 17 height 17
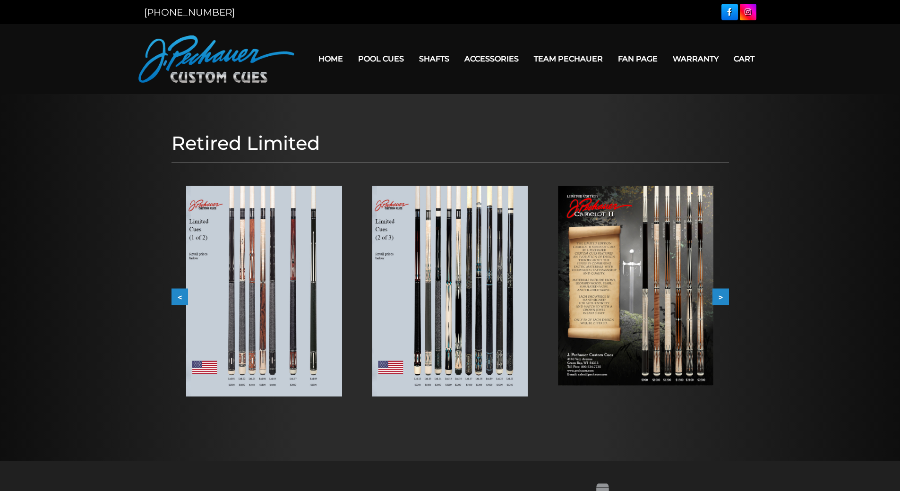
click at [180, 299] on button "<" at bounding box center [179, 296] width 17 height 17
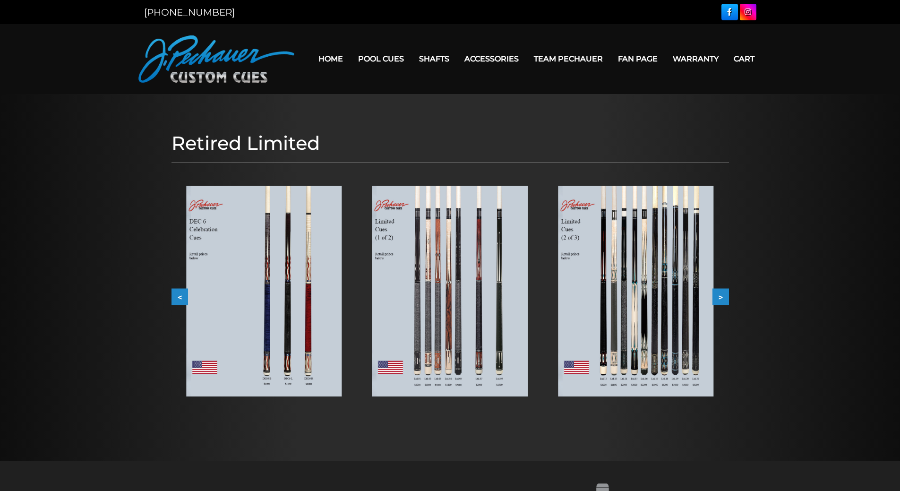
click at [180, 299] on button "<" at bounding box center [179, 296] width 17 height 17
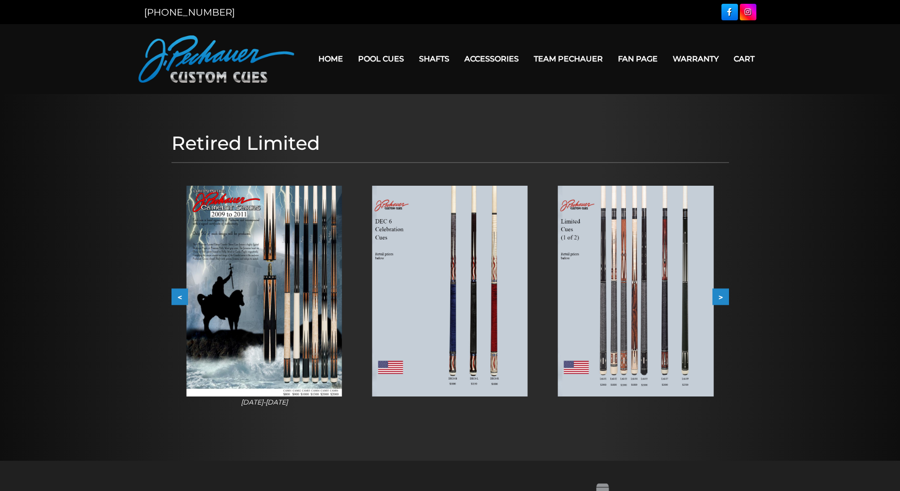
click at [180, 299] on button "<" at bounding box center [179, 296] width 17 height 17
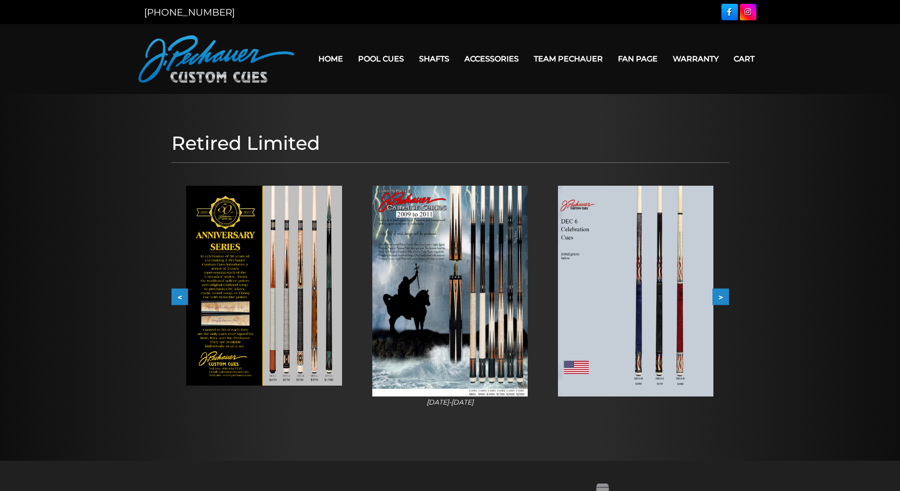
click at [180, 299] on button "<" at bounding box center [179, 296] width 17 height 17
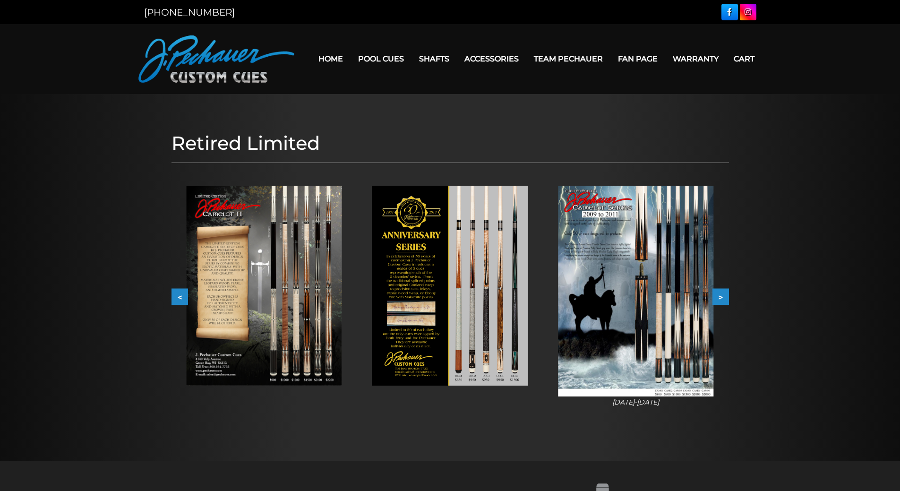
click at [180, 299] on button "<" at bounding box center [179, 296] width 17 height 17
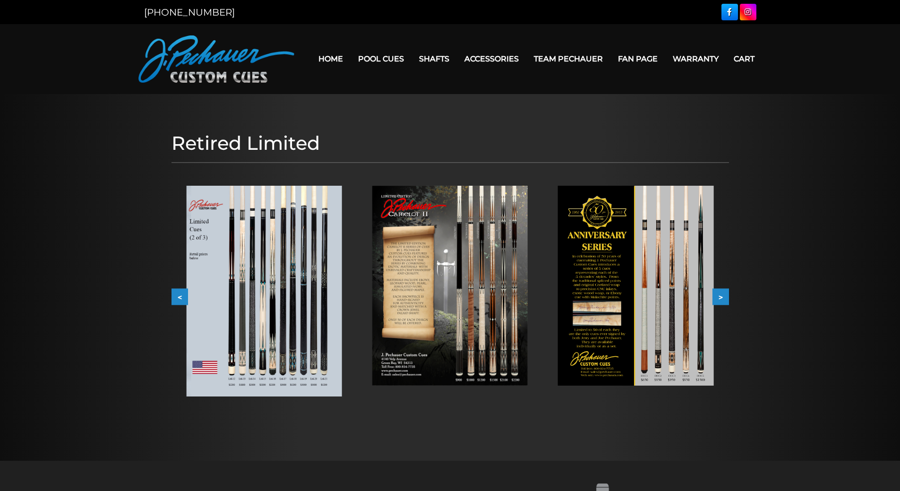
click at [180, 299] on button "<" at bounding box center [179, 296] width 17 height 17
